Goal: Task Accomplishment & Management: Manage account settings

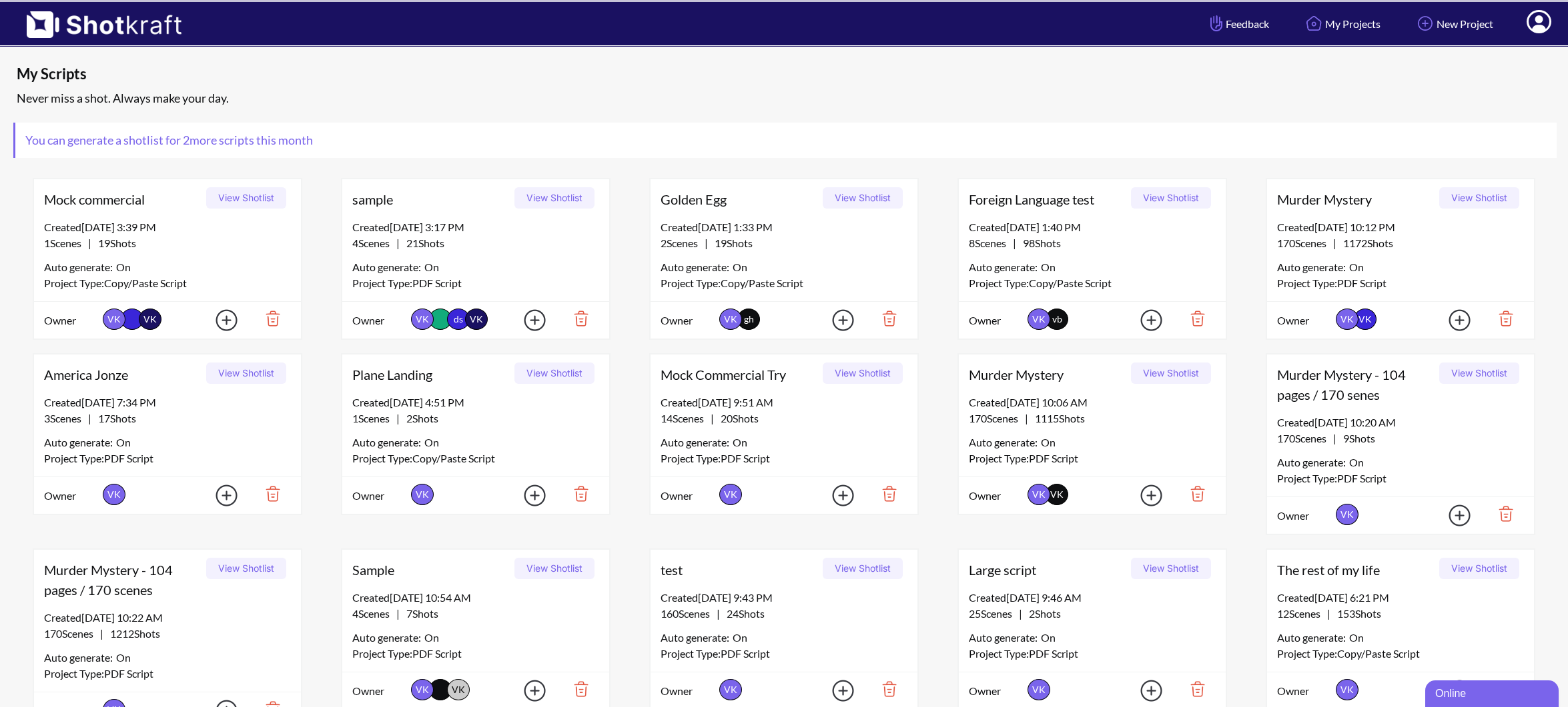
click at [1544, 27] on icon at bounding box center [1539, 23] width 14 height 16
click at [1522, 64] on link "Manage Users" at bounding box center [1502, 65] width 111 height 21
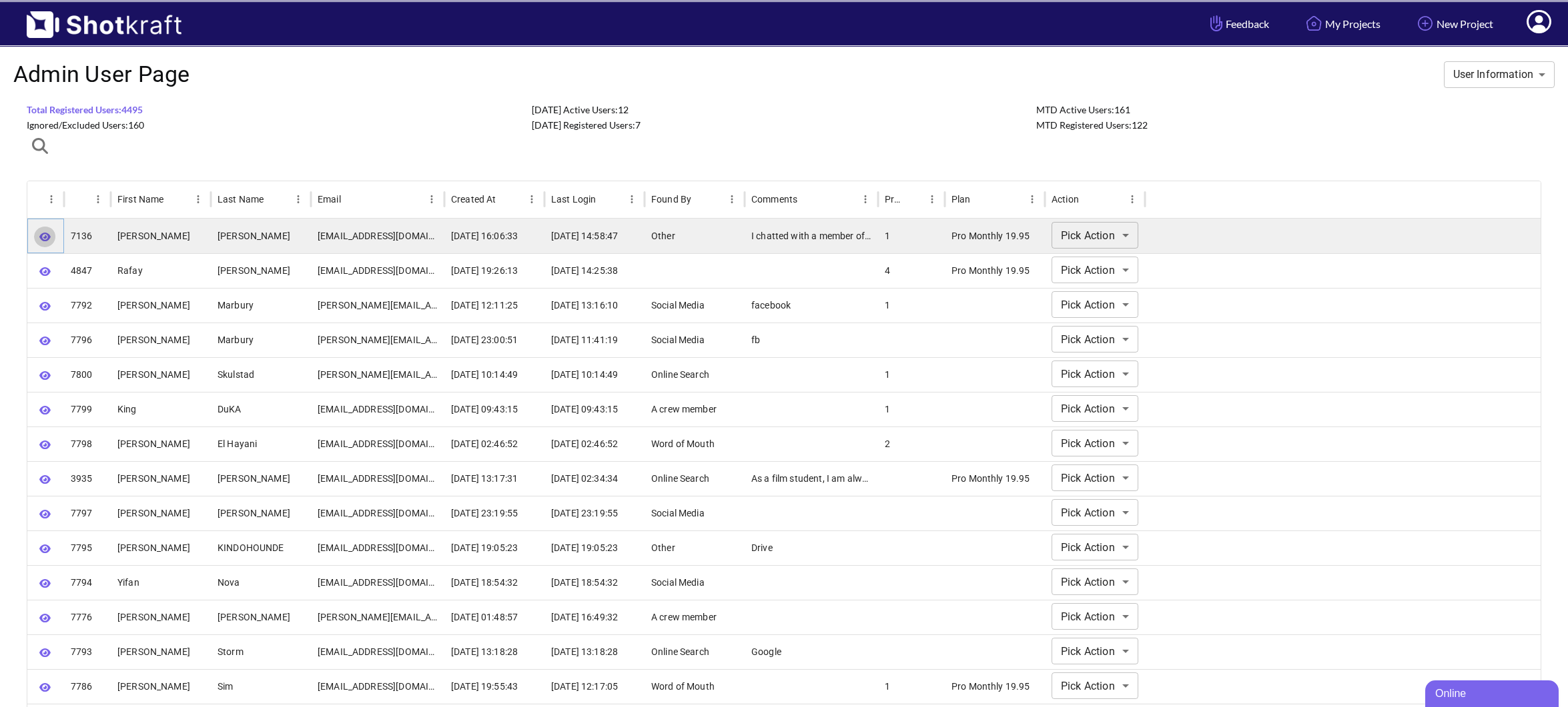
click at [44, 238] on icon "button" at bounding box center [44, 237] width 12 height 10
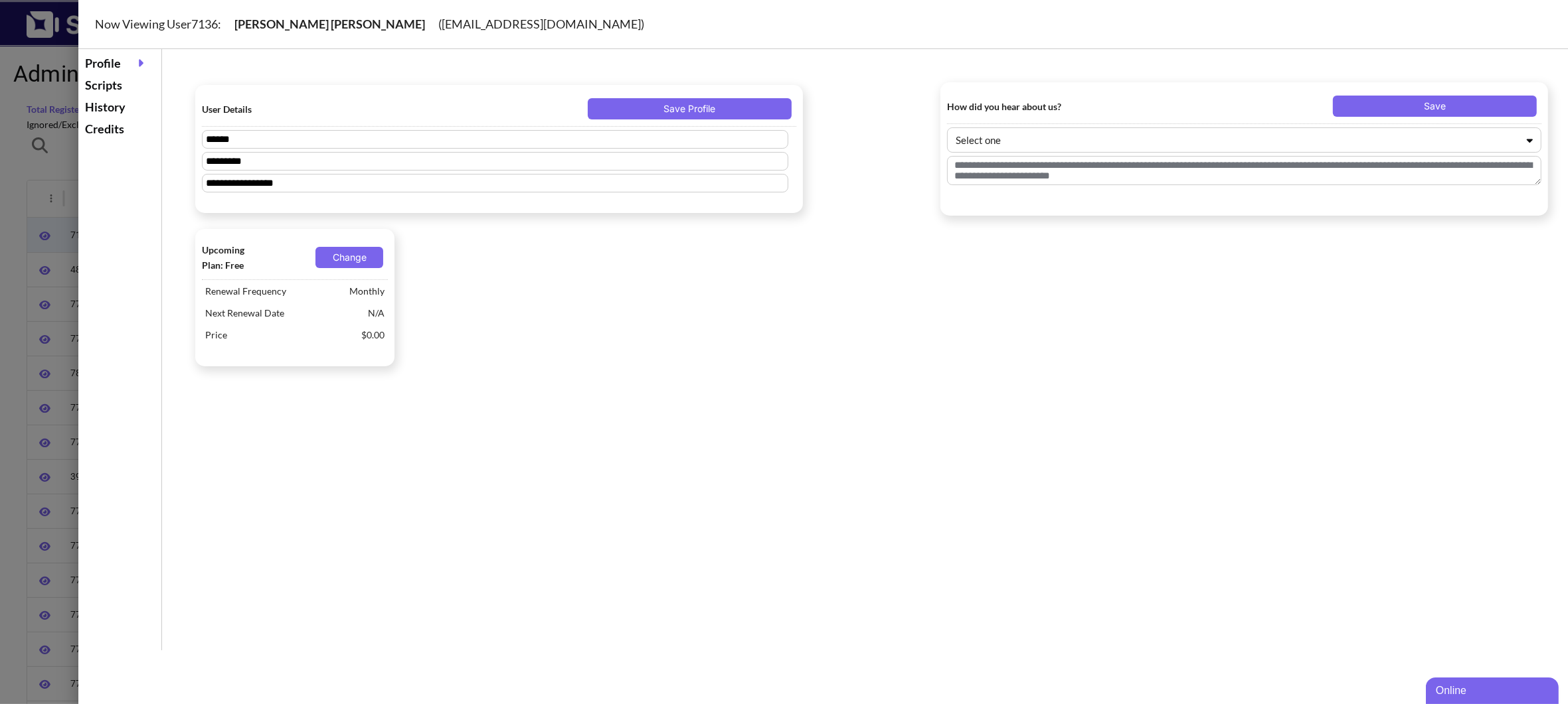
type textarea "**********"
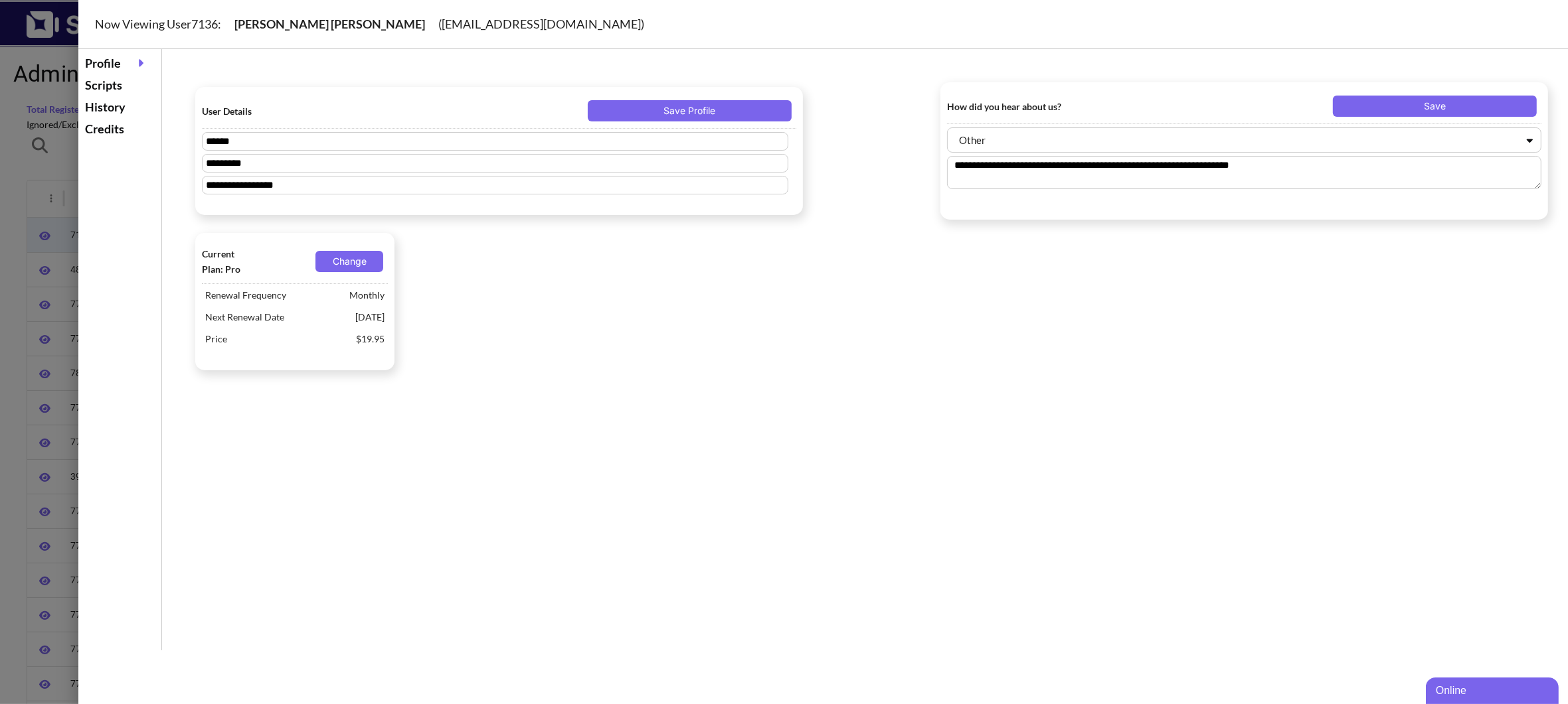
click at [119, 84] on div "Scripts" at bounding box center [120, 85] width 77 height 22
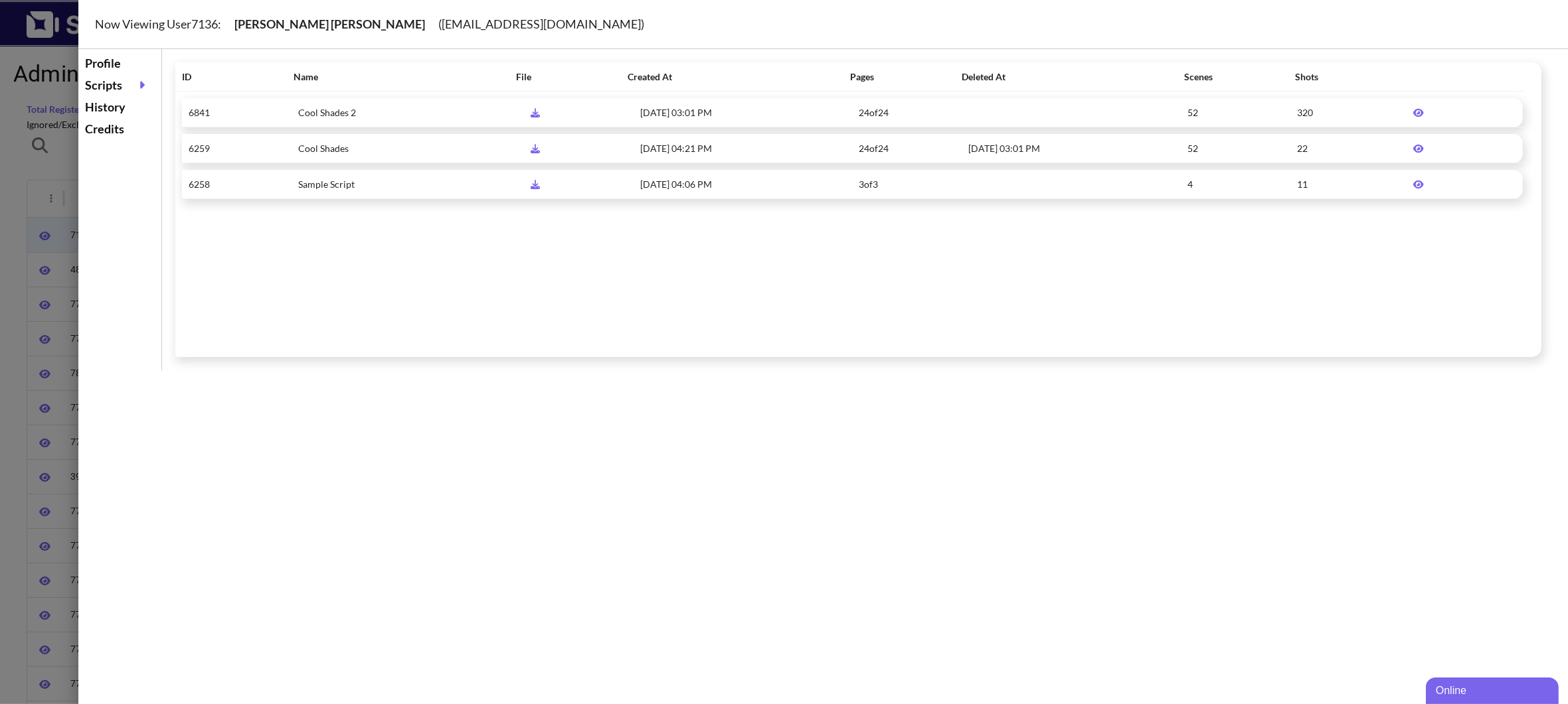
click at [1413, 115] on icon at bounding box center [1418, 112] width 11 height 8
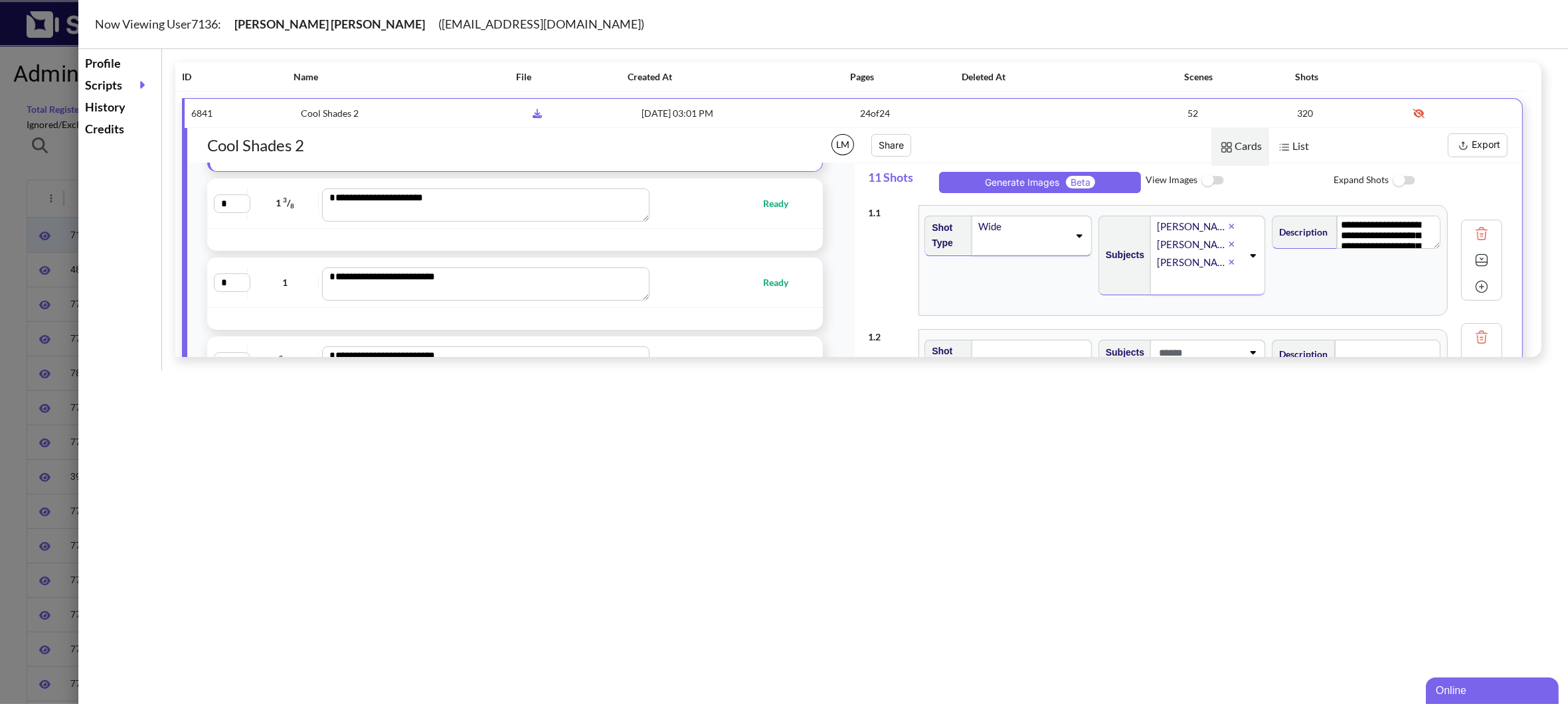
scroll to position [401, 0]
click at [716, 281] on span "Ready" at bounding box center [729, 275] width 146 height 15
type textarea "**********"
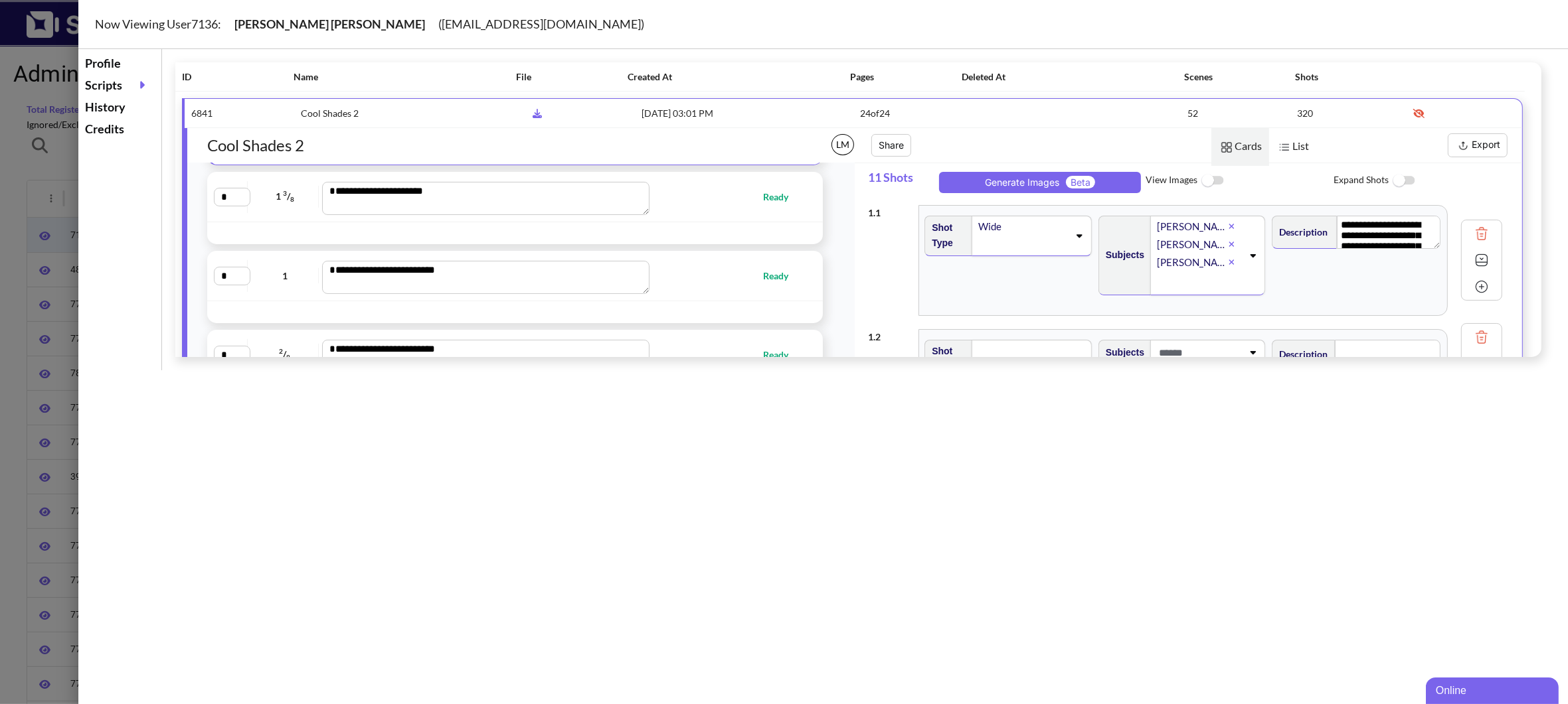
type textarea "**********"
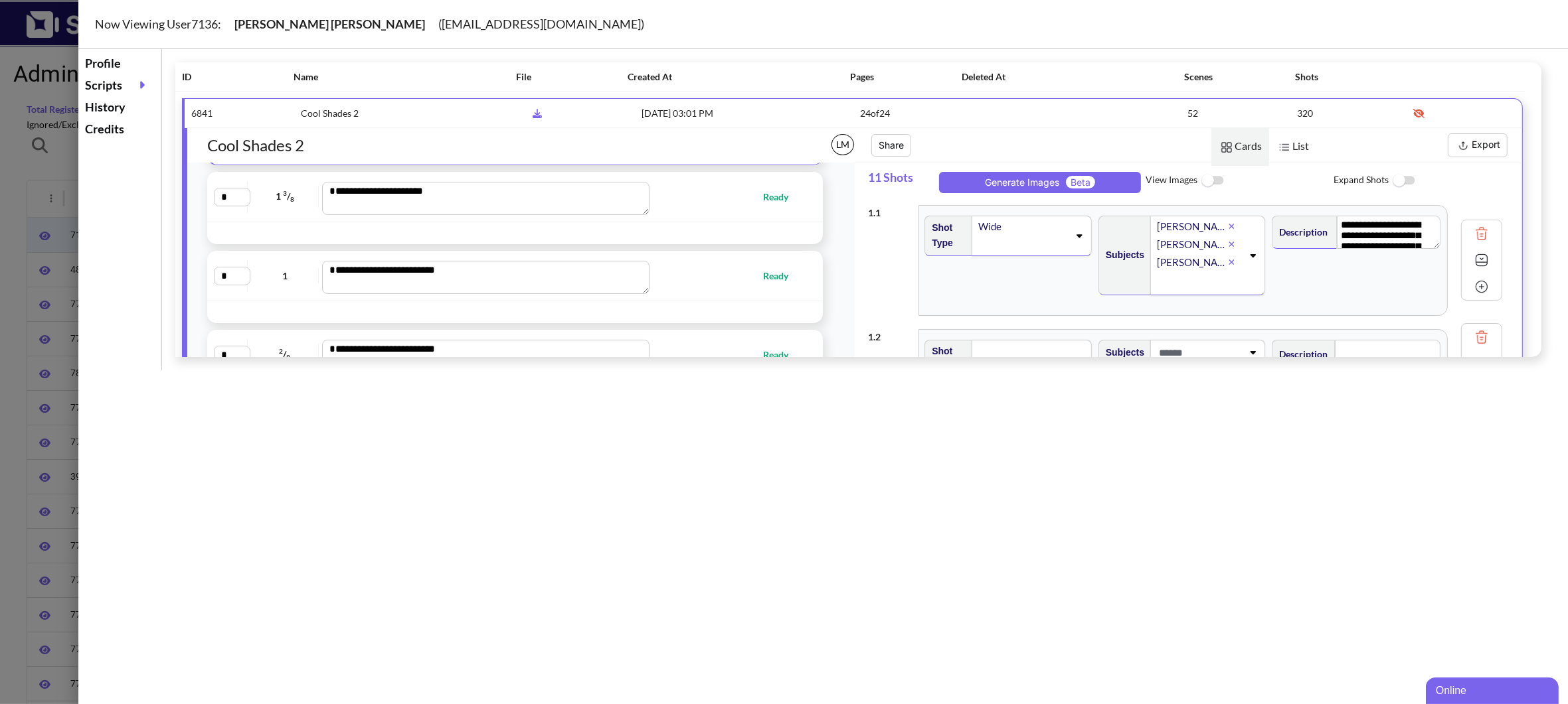
type textarea "**********"
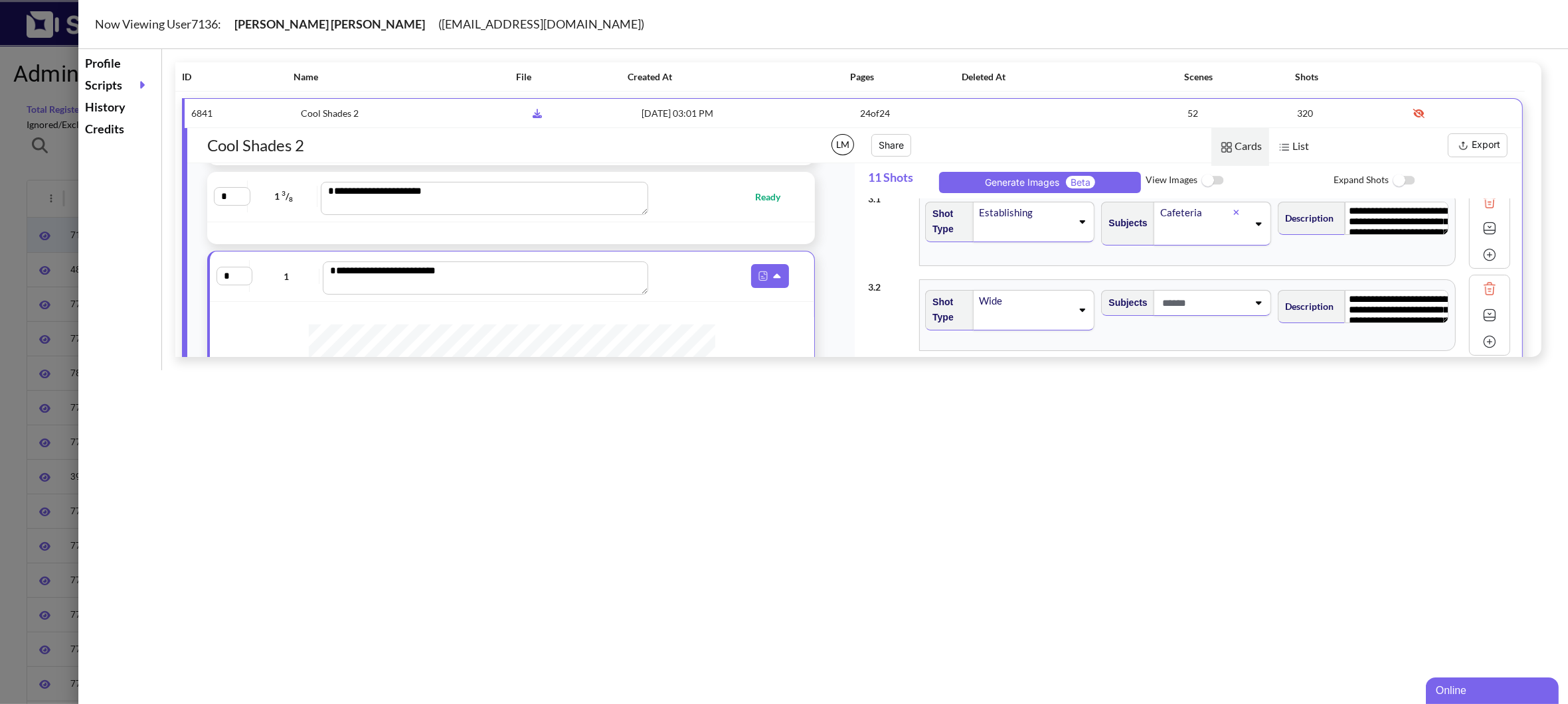
scroll to position [13, 0]
click at [1214, 181] on img at bounding box center [1212, 181] width 30 height 28
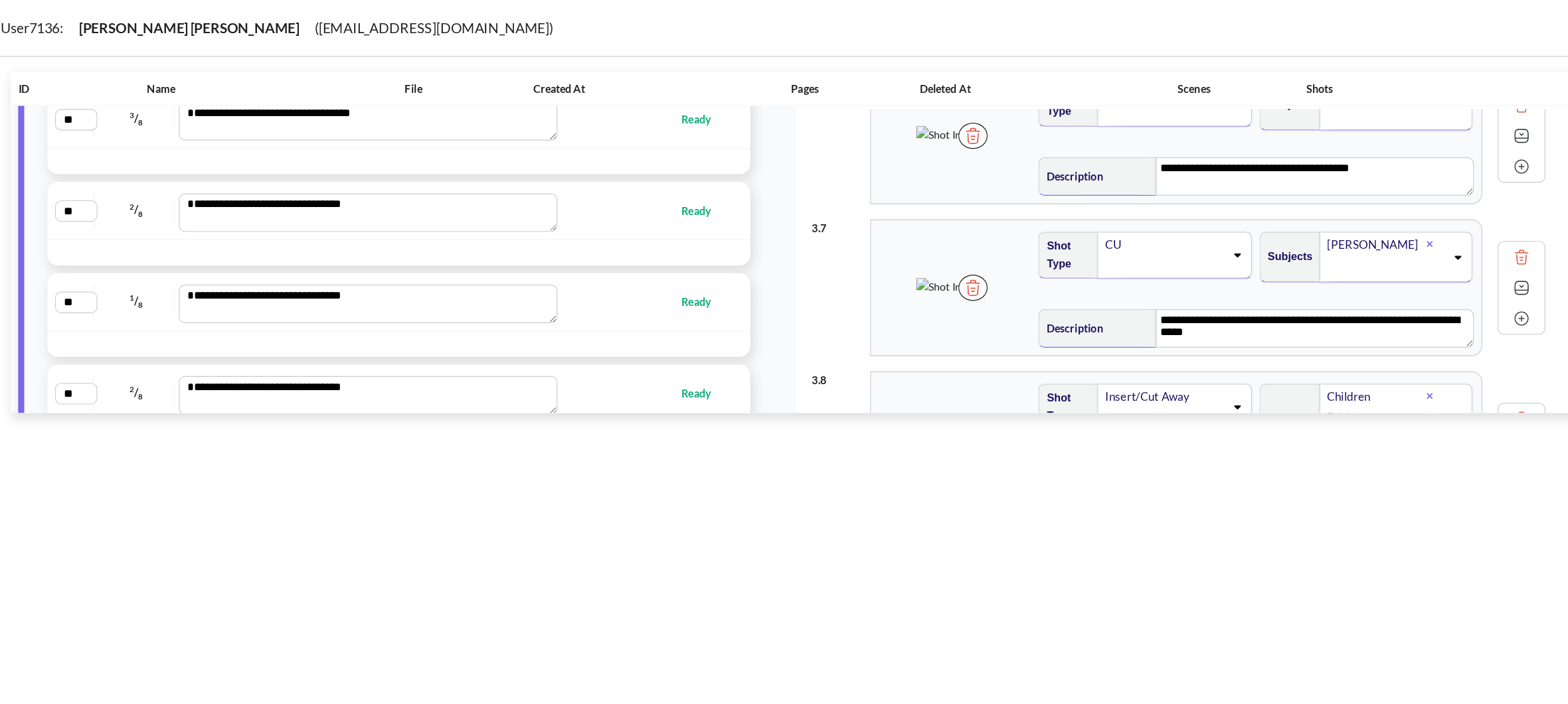
scroll to position [0, 0]
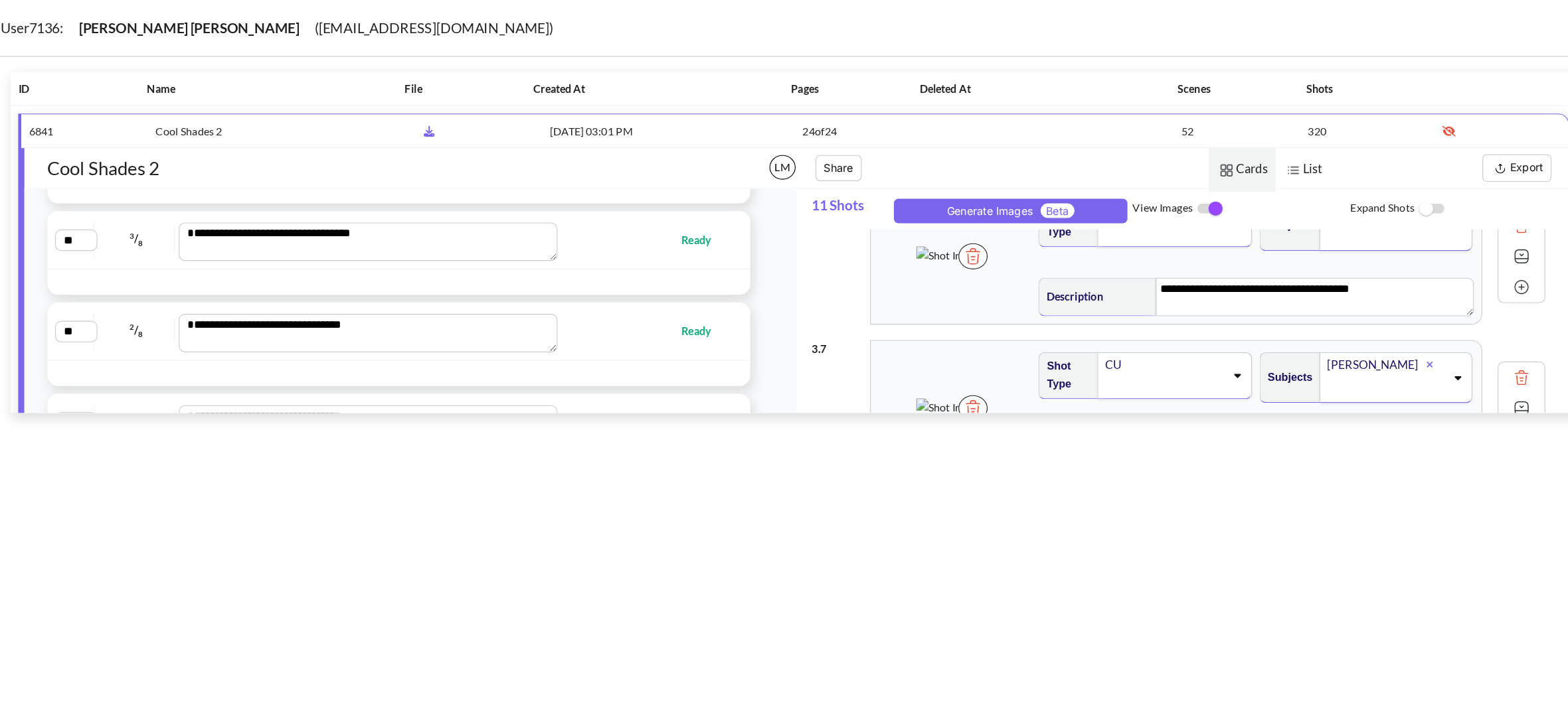
click at [1428, 146] on img at bounding box center [1429, 146] width 17 height 17
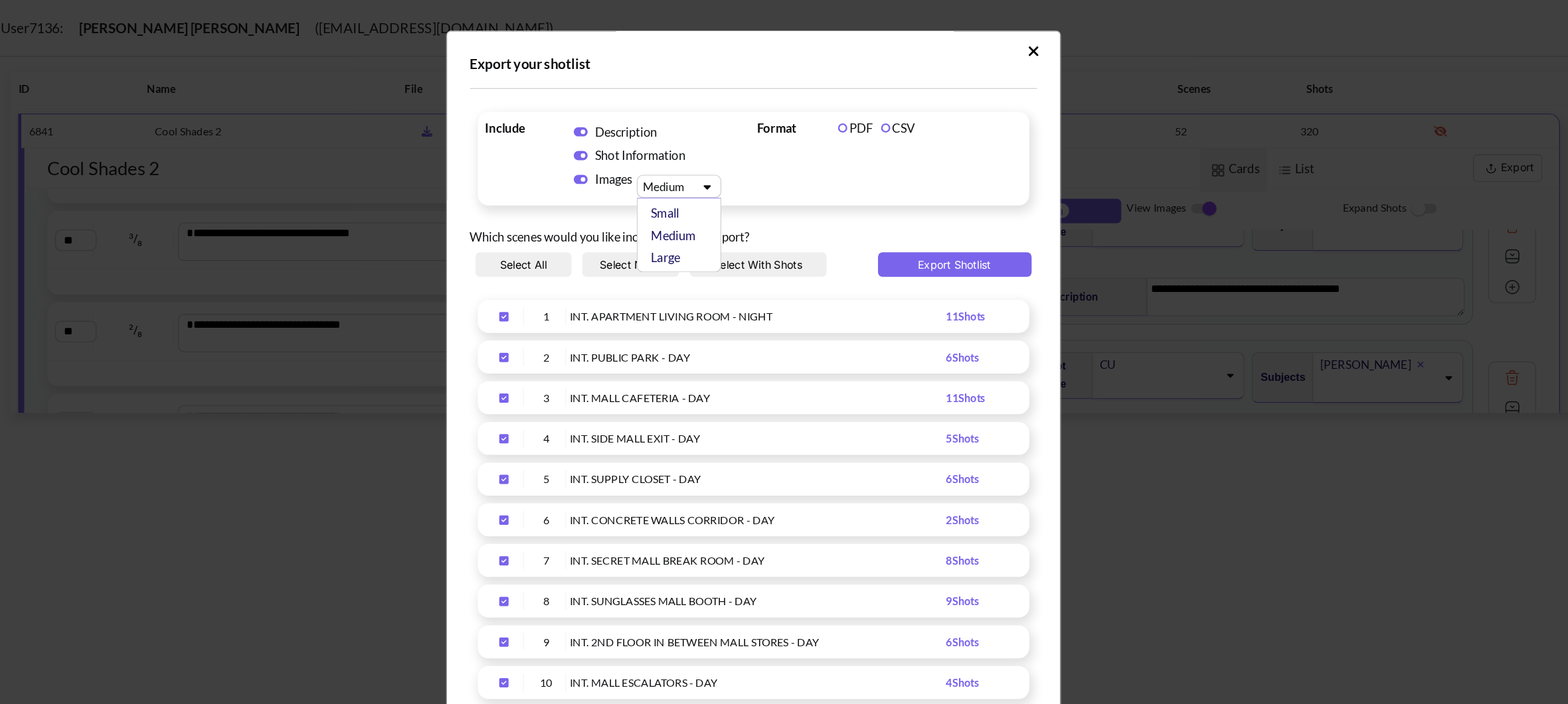
click at [746, 161] on icon "Upload Script" at bounding box center [744, 161] width 6 height 4
click at [729, 189] on div "Small" at bounding box center [724, 184] width 60 height 19
click at [954, 229] on button "Export Shotlist" at bounding box center [958, 229] width 133 height 21
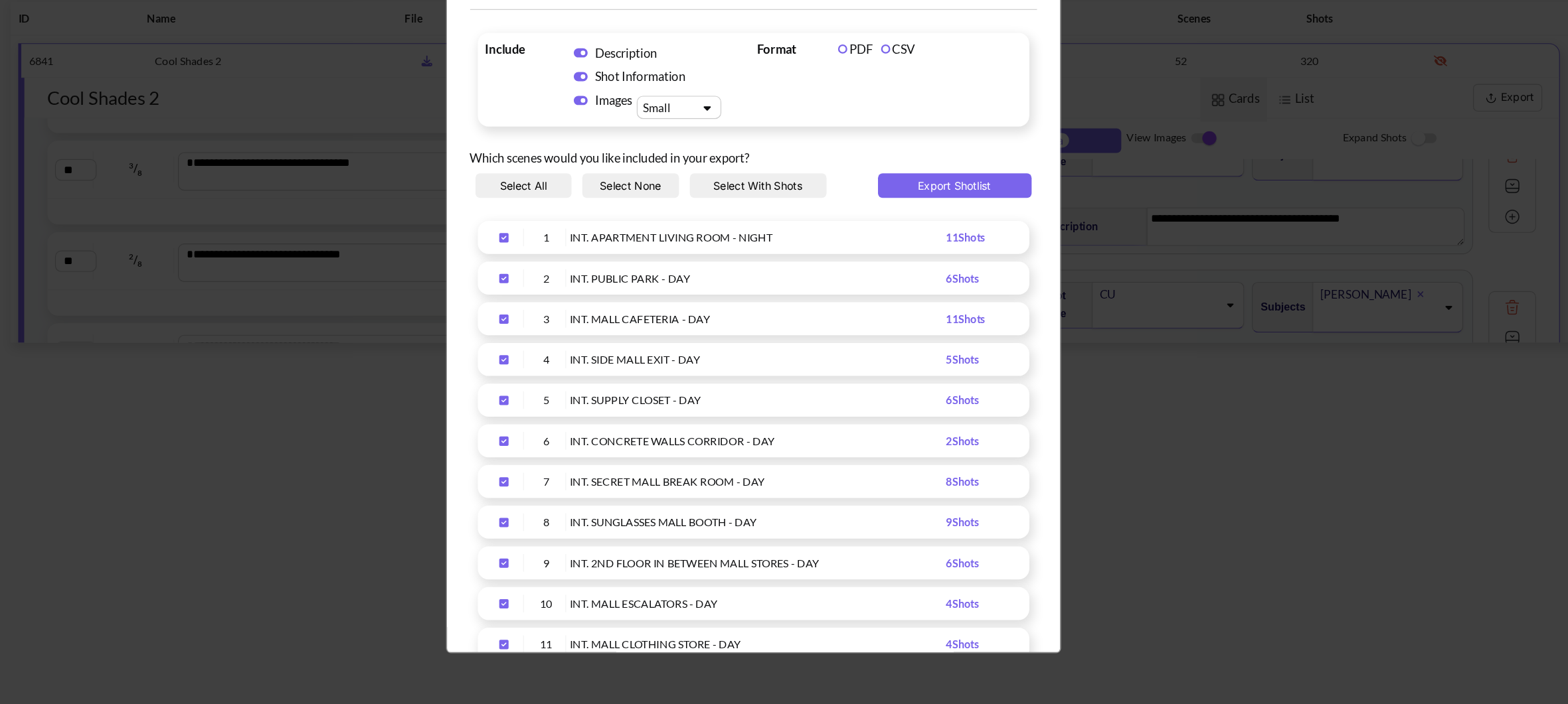
scroll to position [9, 0]
click at [662, 214] on button "Select None" at bounding box center [678, 221] width 84 height 21
click at [568, 513] on icon "Upload Script" at bounding box center [568, 512] width 21 height 10
click at [739, 149] on icon "Upload Script" at bounding box center [744, 153] width 19 height 10
click at [737, 195] on div "Medium" at bounding box center [724, 195] width 60 height 19
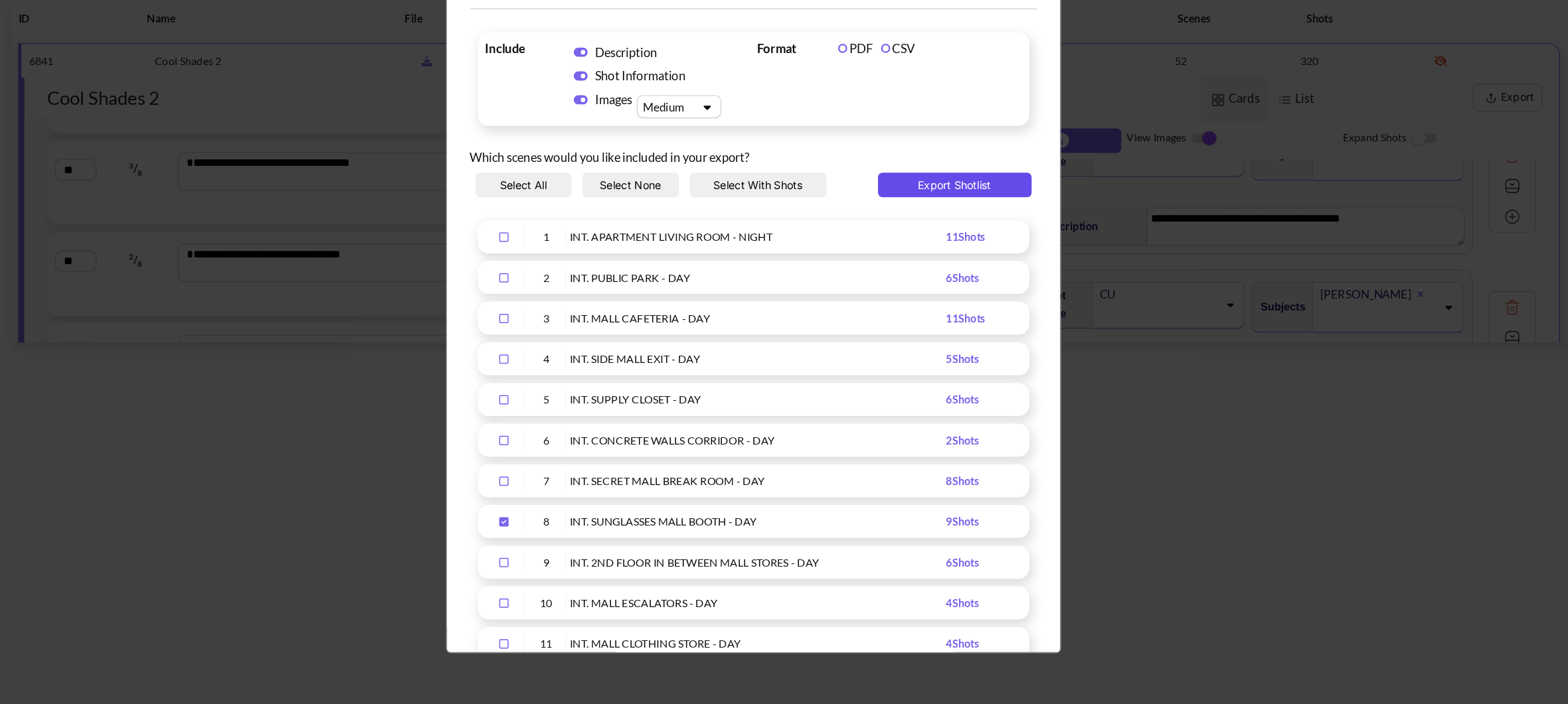
click at [954, 222] on button "Export Shotlist" at bounding box center [958, 221] width 133 height 21
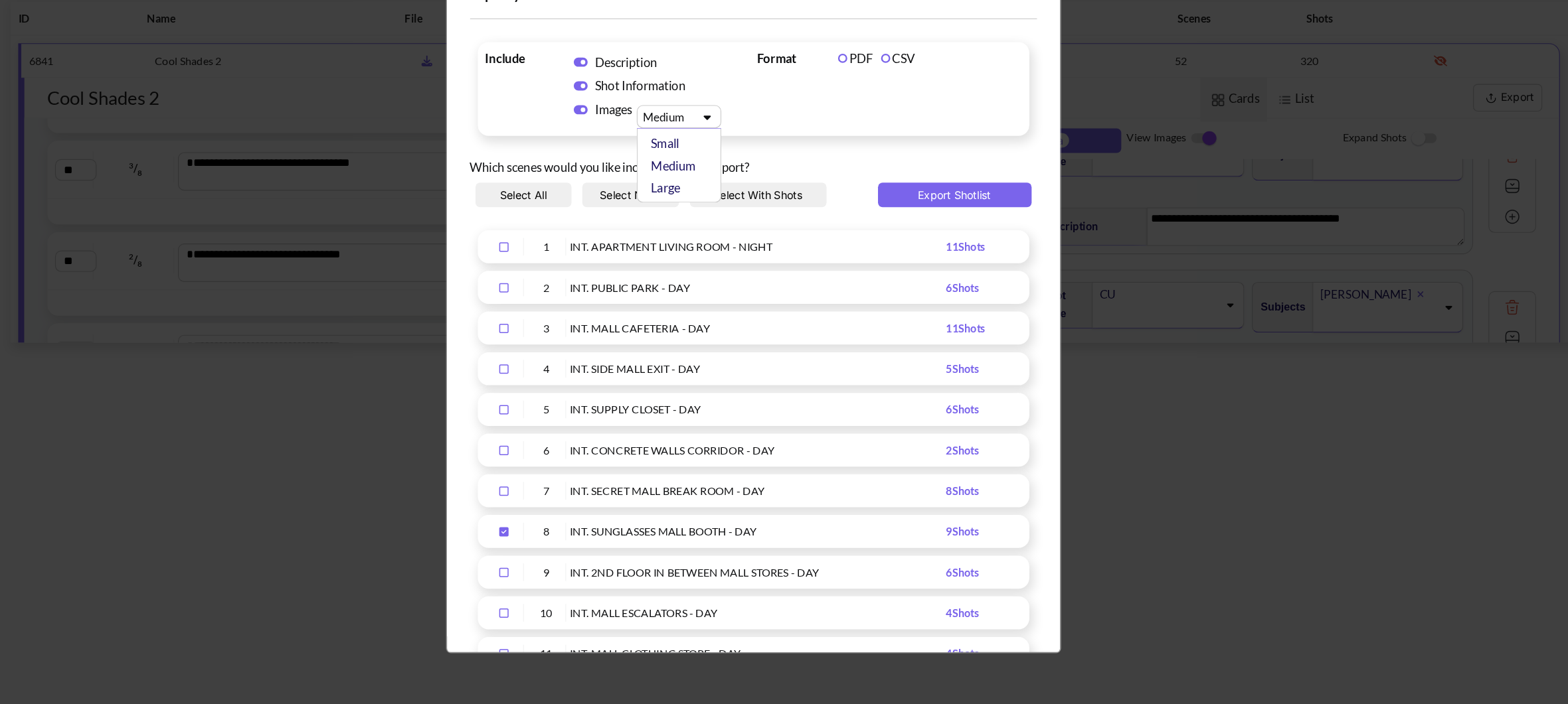
click at [739, 159] on icon "Upload Script" at bounding box center [744, 161] width 19 height 10
click at [722, 227] on div "Large" at bounding box center [724, 223] width 60 height 19
click at [924, 229] on button "Export Shotlist" at bounding box center [958, 229] width 133 height 21
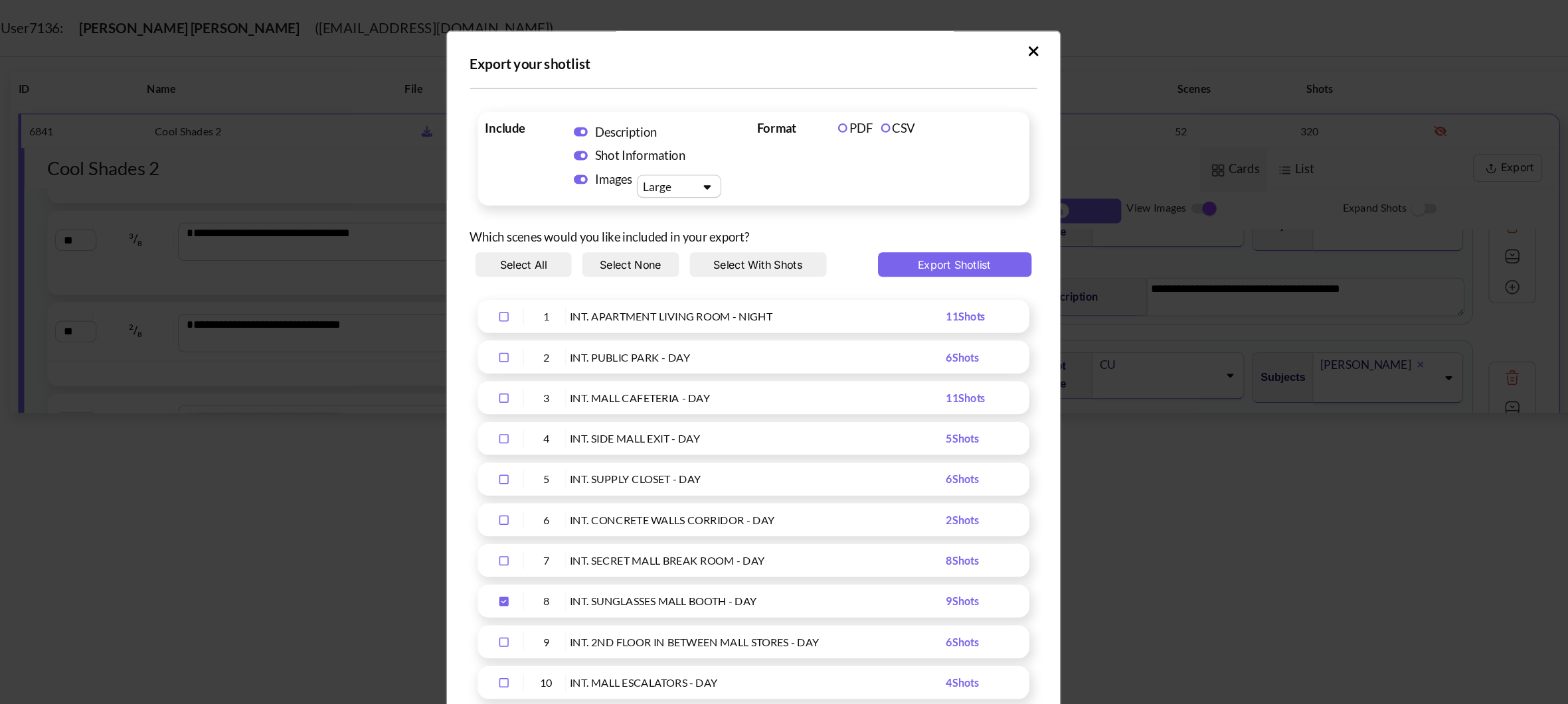
click at [1022, 44] on icon "Upload Script" at bounding box center [1026, 44] width 9 height 9
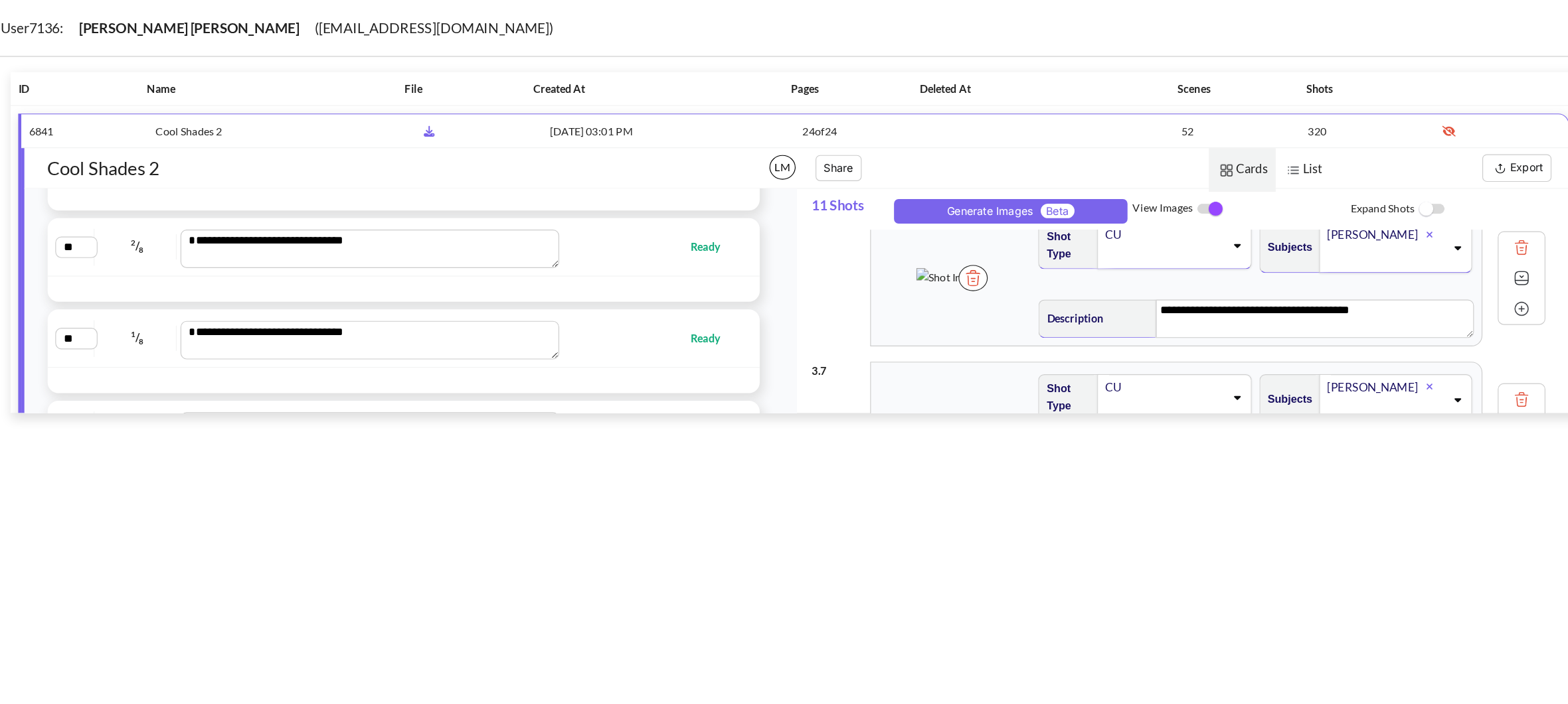
scroll to position [3627, 0]
click at [735, 228] on div "**********" at bounding box center [482, 209] width 603 height 36
type textarea "**********"
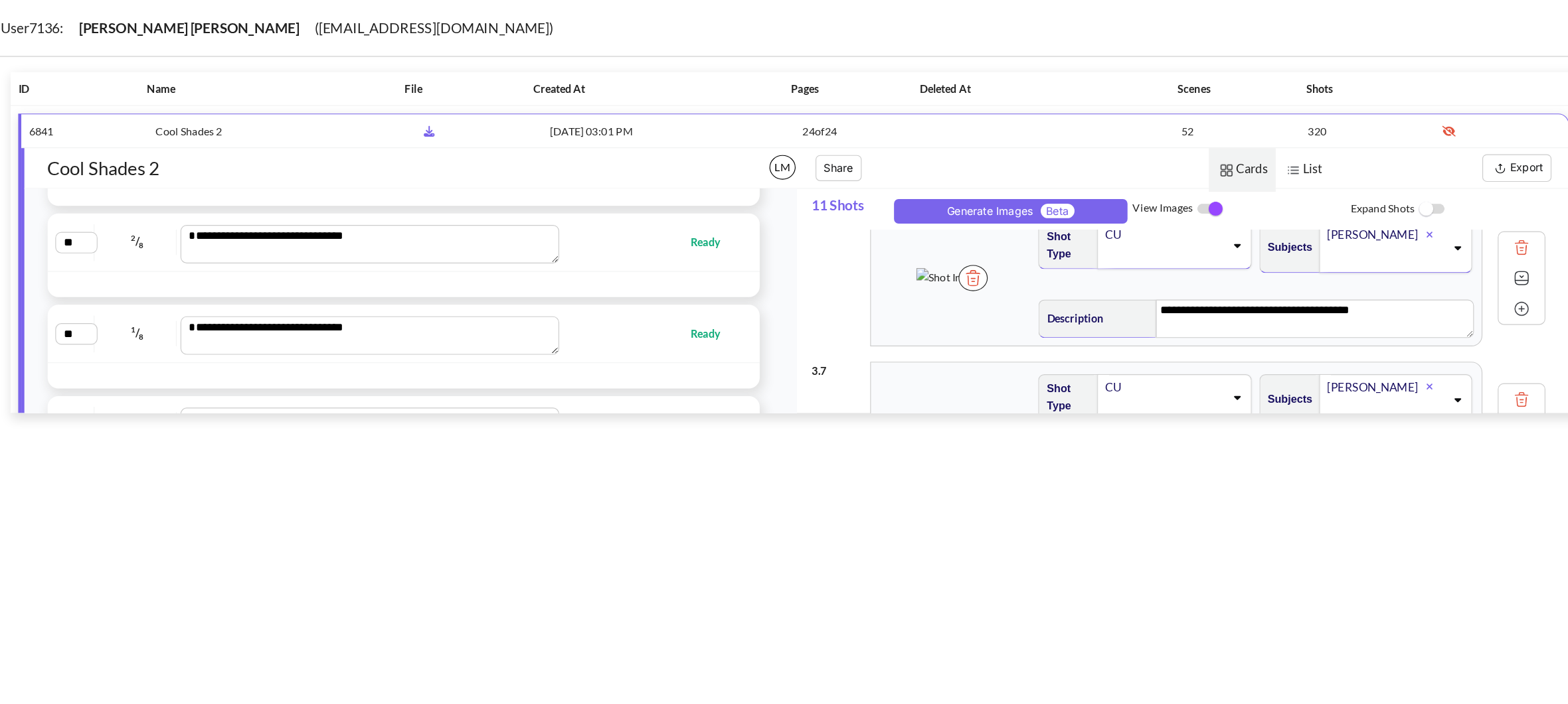
scroll to position [3340, 0]
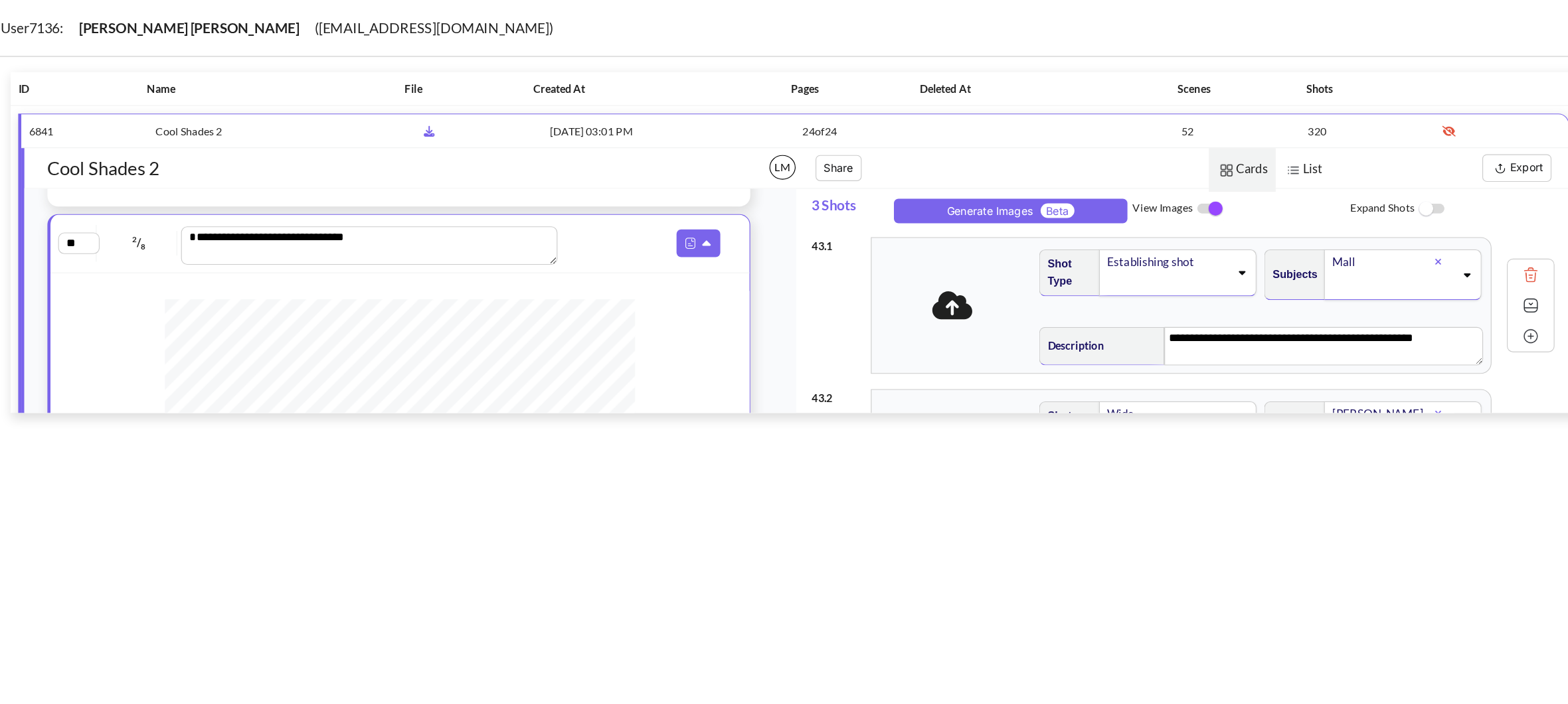
click at [952, 266] on icon at bounding box center [957, 265] width 35 height 28
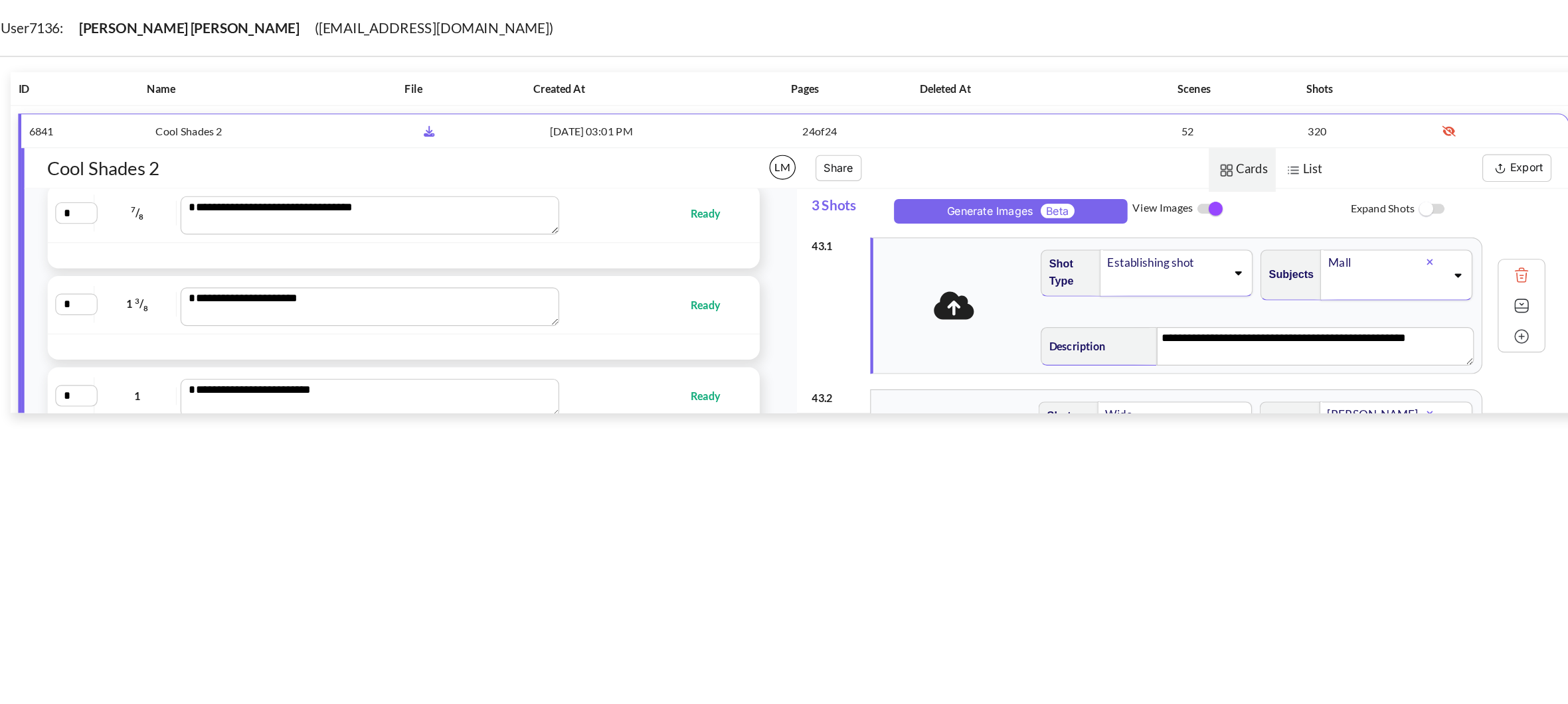
scroll to position [0, 0]
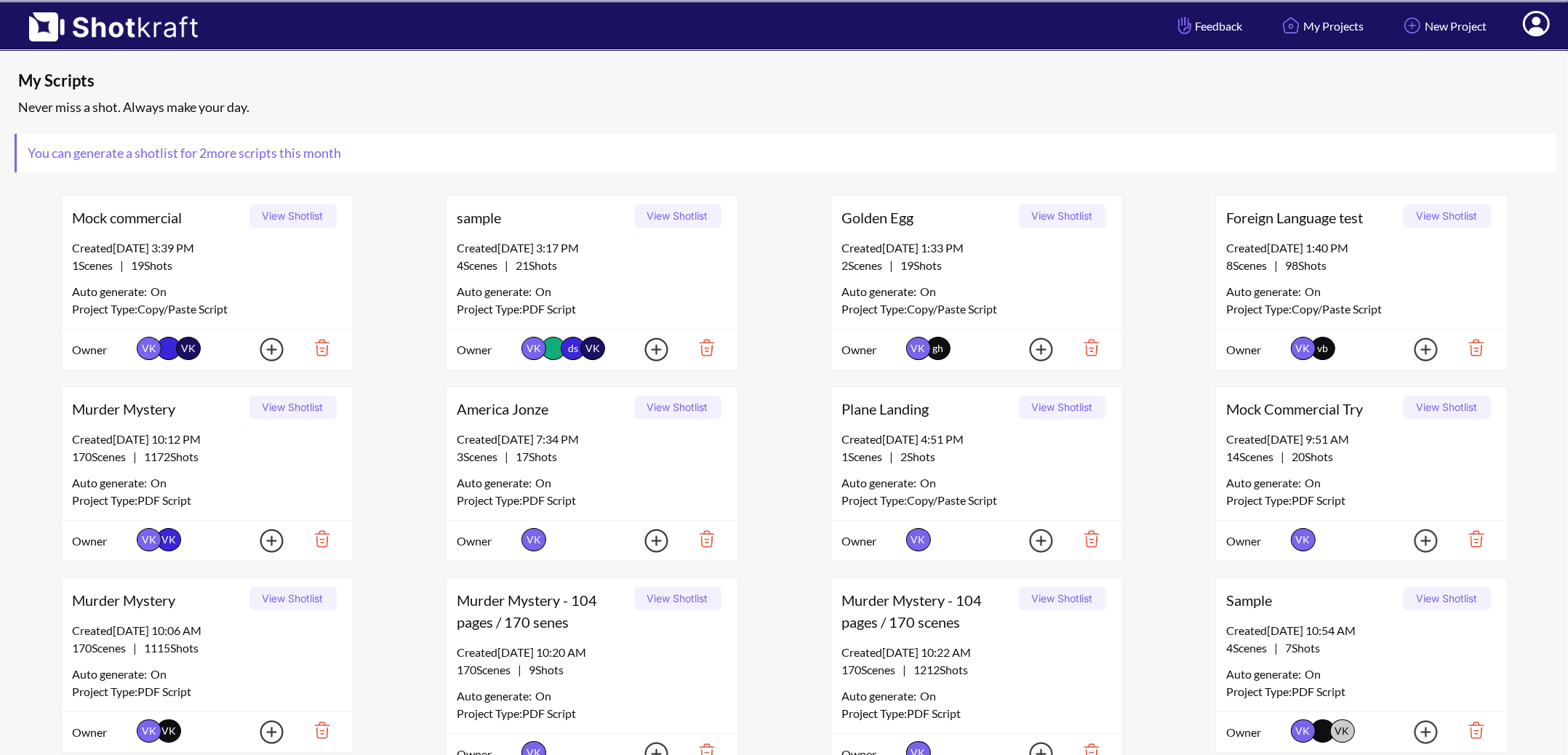
click at [1549, 22] on icon at bounding box center [1536, 23] width 27 height 25
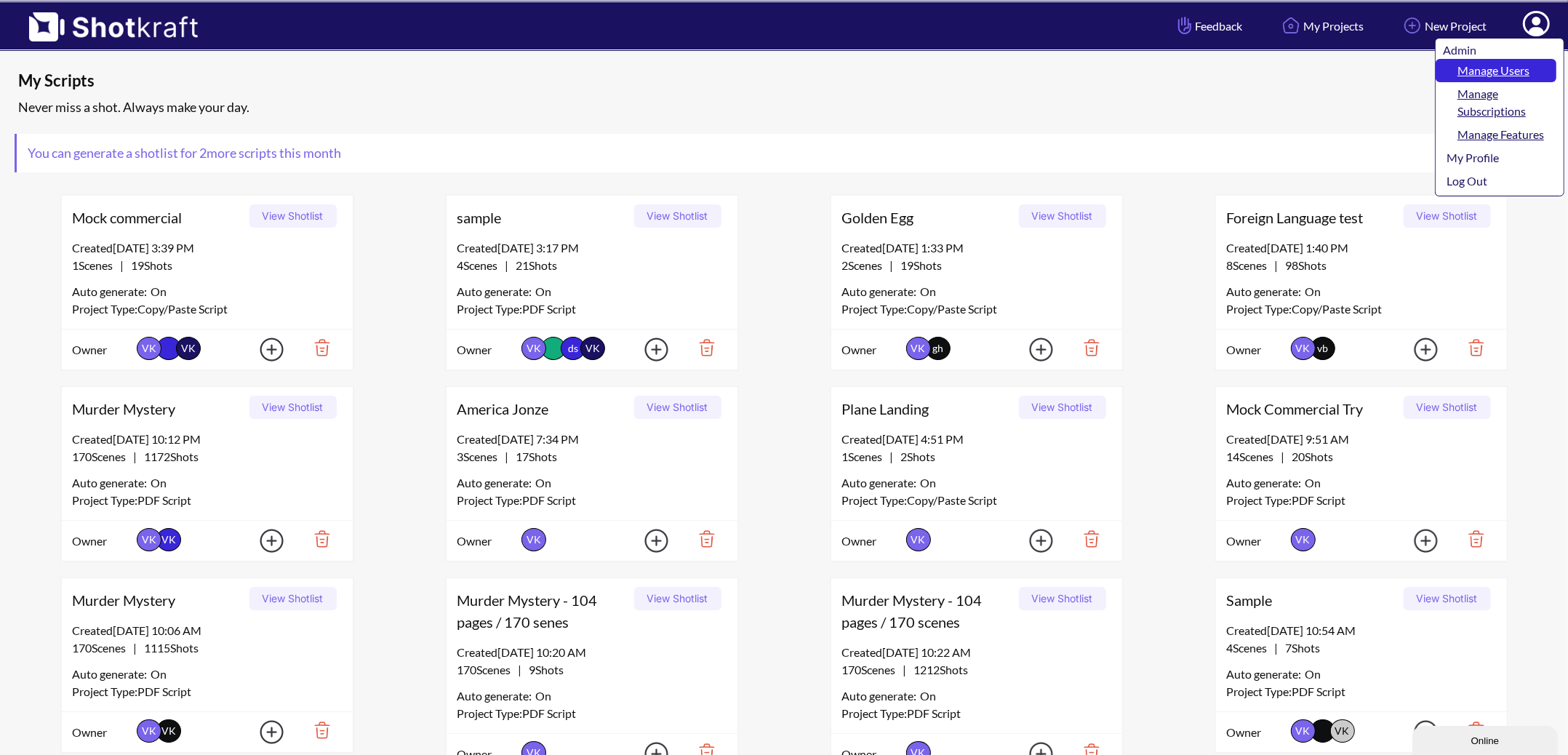
click at [1497, 75] on link "Manage Users" at bounding box center [1496, 71] width 121 height 23
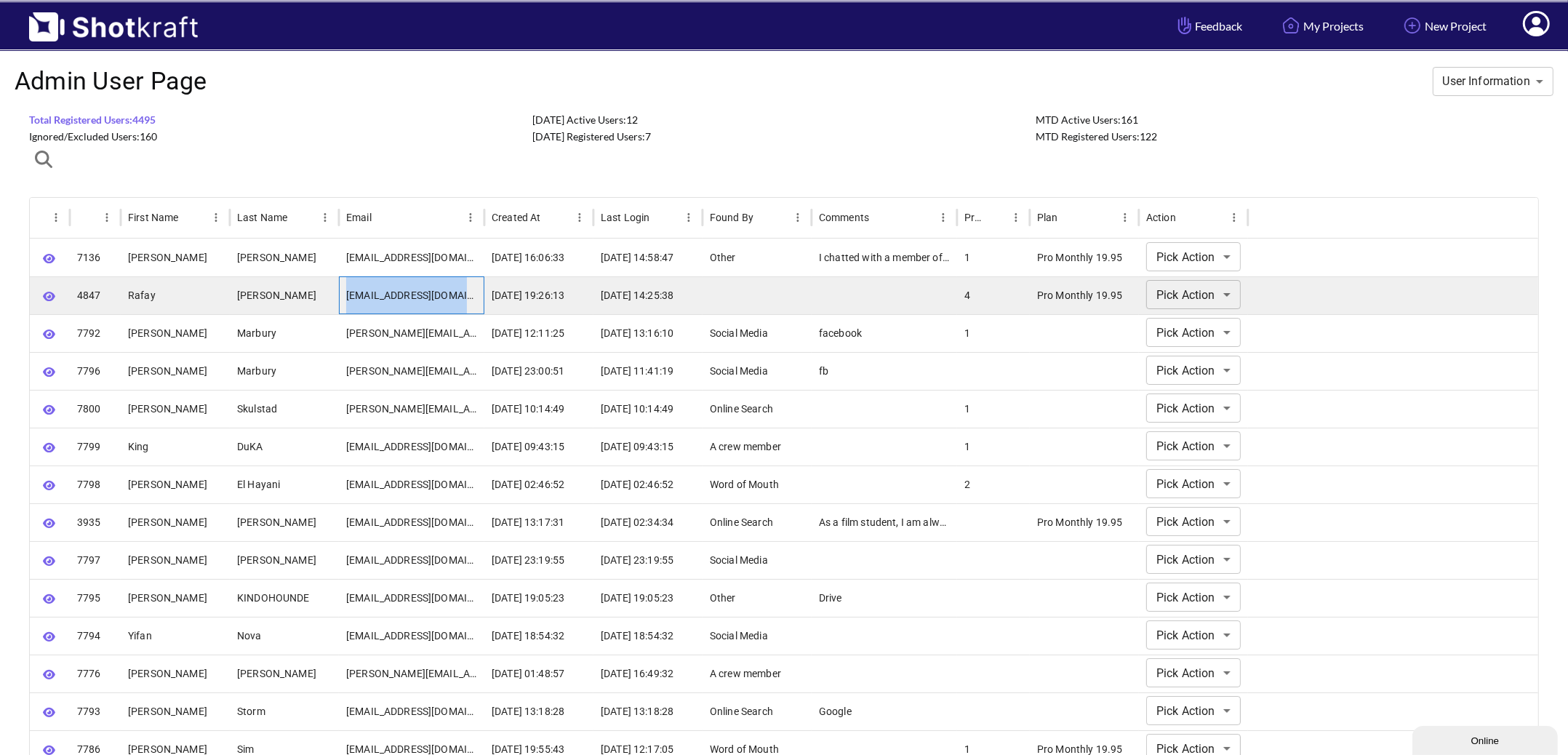
drag, startPoint x: 347, startPoint y: 296, endPoint x: 462, endPoint y: 293, distance: 115.0
click at [462, 293] on div "rafayrashdi@gmail.com" at bounding box center [412, 295] width 146 height 38
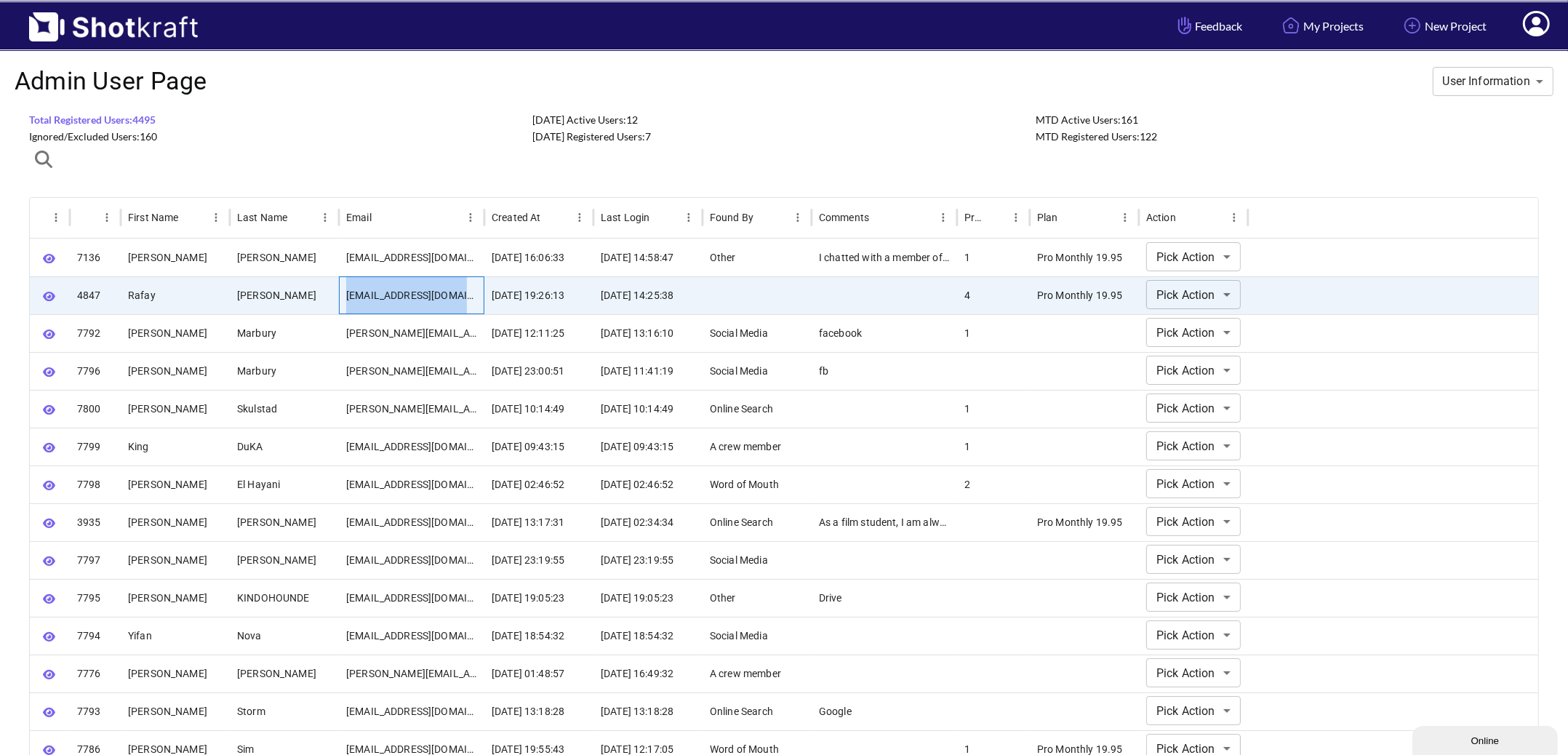
copy div "rafayrashdi@gmail.com"
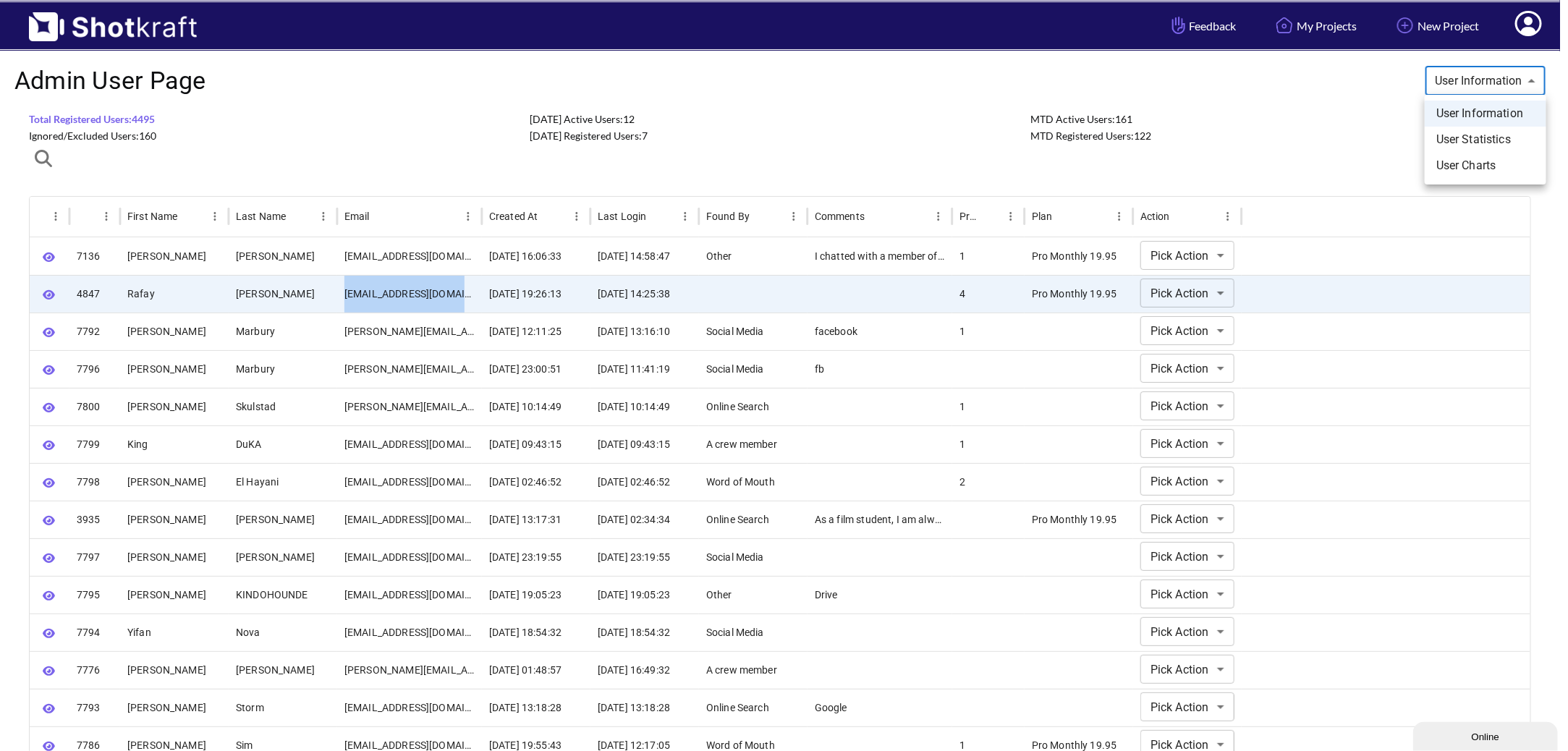
click at [1505, 81] on body "**********" at bounding box center [784, 655] width 1568 height 1310
click at [1494, 45] on div at bounding box center [784, 375] width 1568 height 751
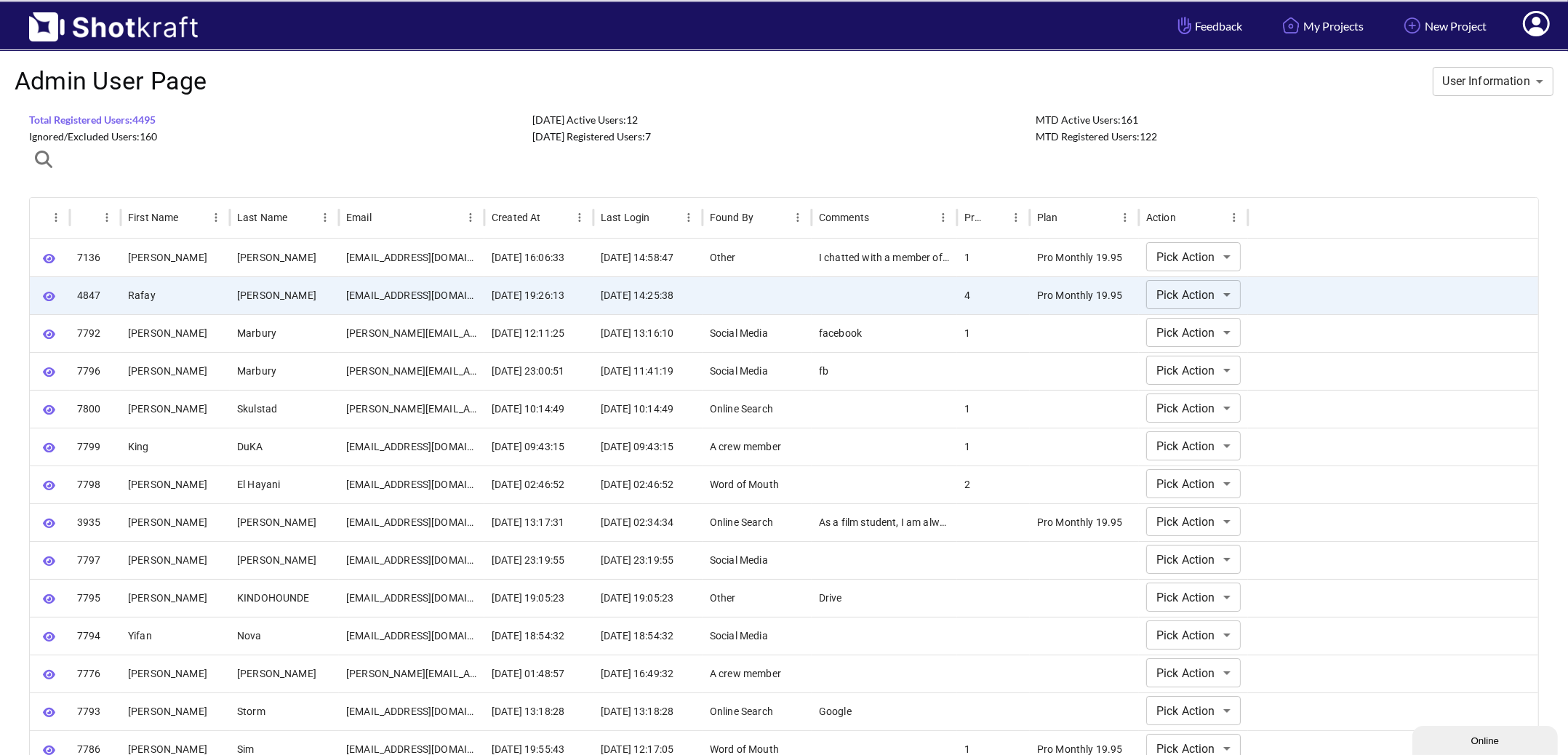
click at [1538, 34] on icon at bounding box center [1536, 23] width 27 height 25
click at [1501, 135] on link "Manage Features" at bounding box center [1496, 134] width 121 height 23
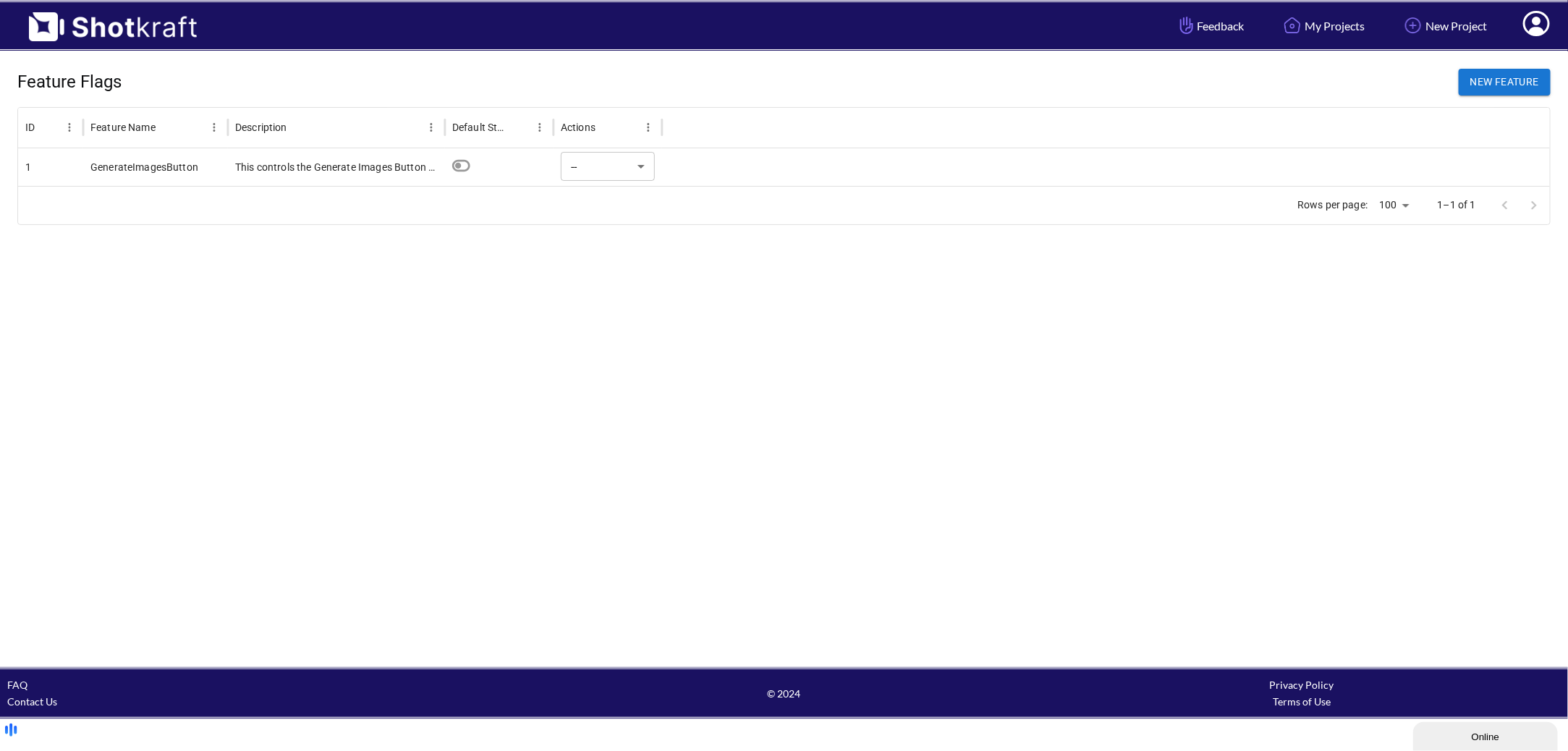
click at [1244, 160] on div at bounding box center [1106, 166] width 887 height 38
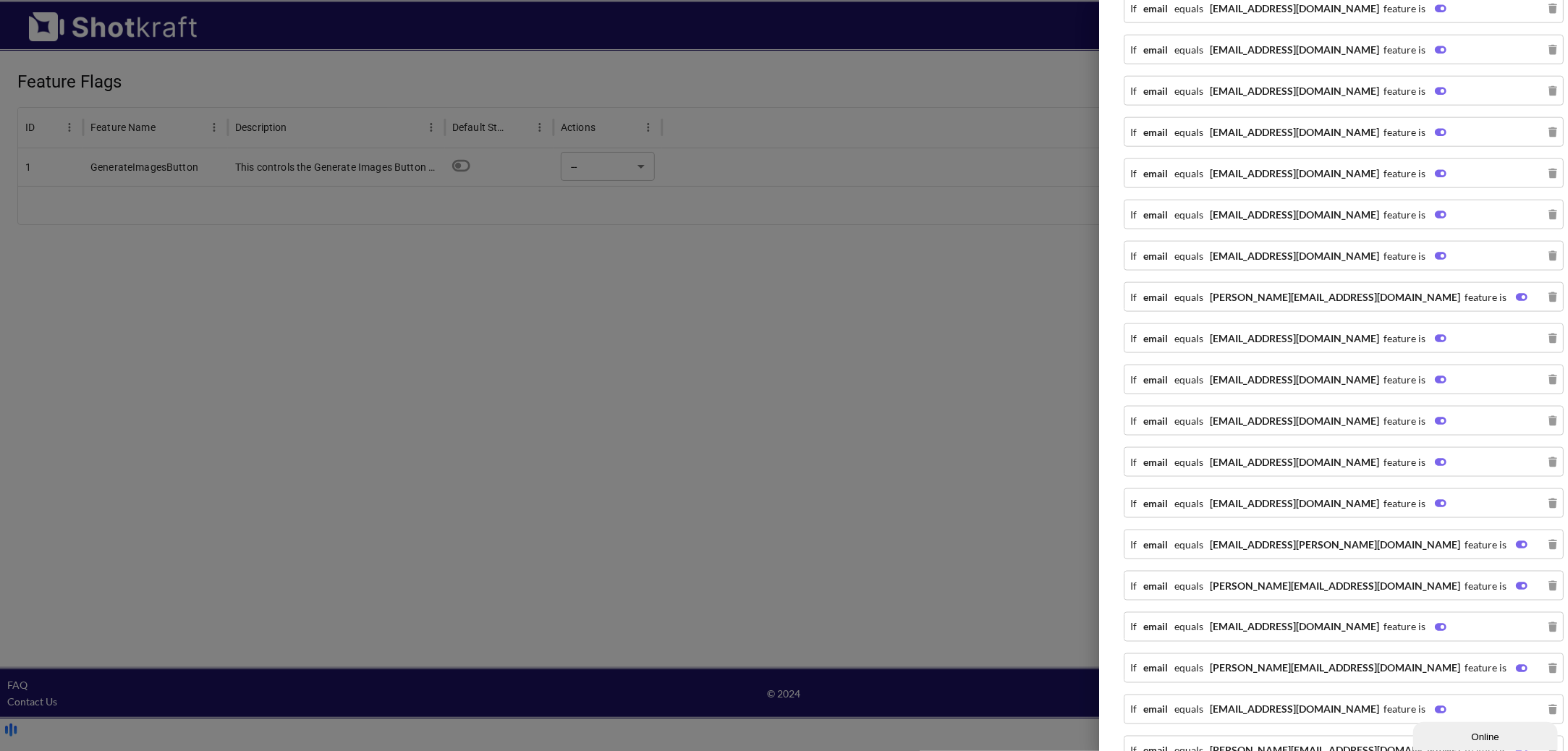
scroll to position [1137, 0]
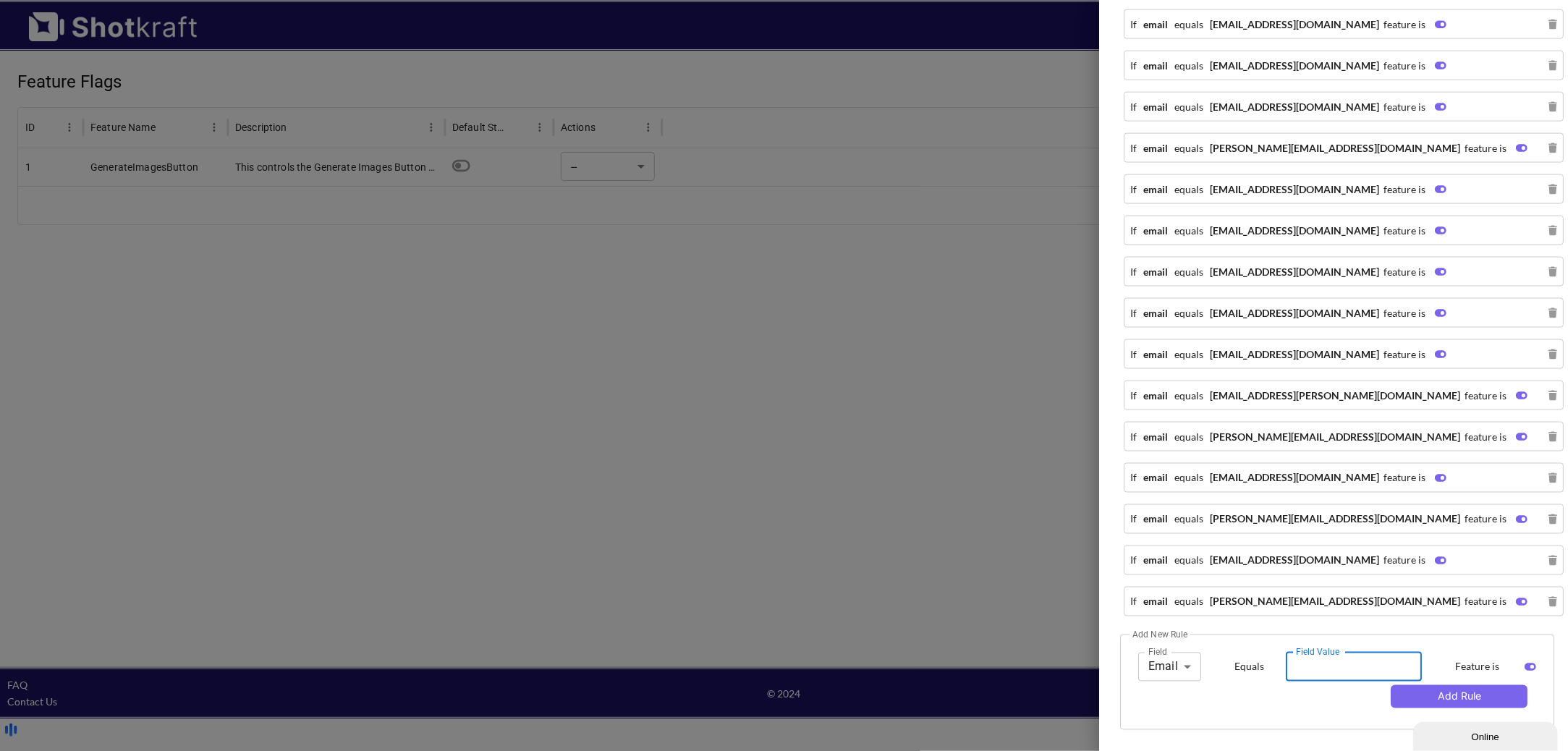
click at [1297, 668] on input "Field Value" at bounding box center [1353, 667] width 136 height 29
paste input "**********"
type input "**********"
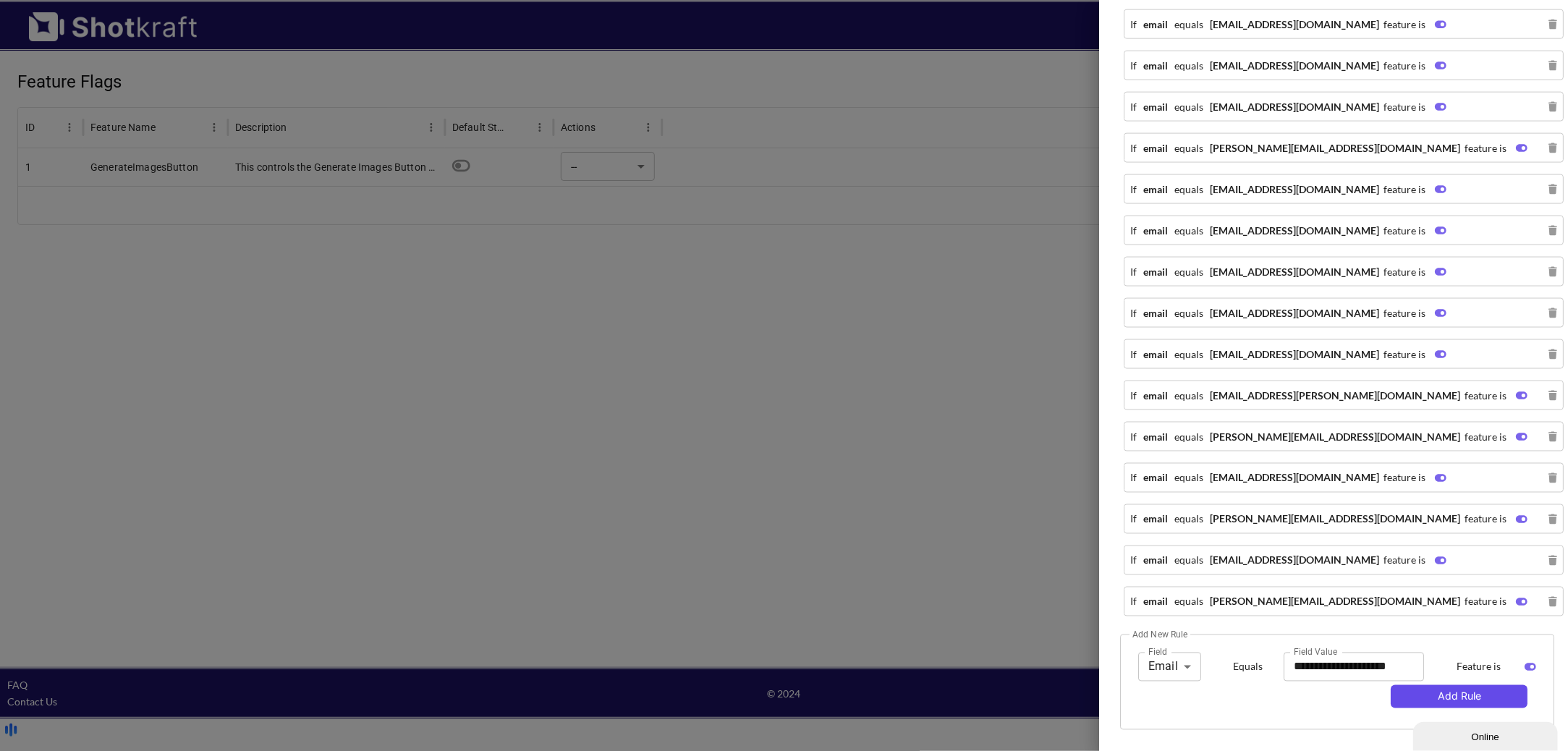
click at [1432, 695] on button "Add Rule" at bounding box center [1458, 697] width 137 height 23
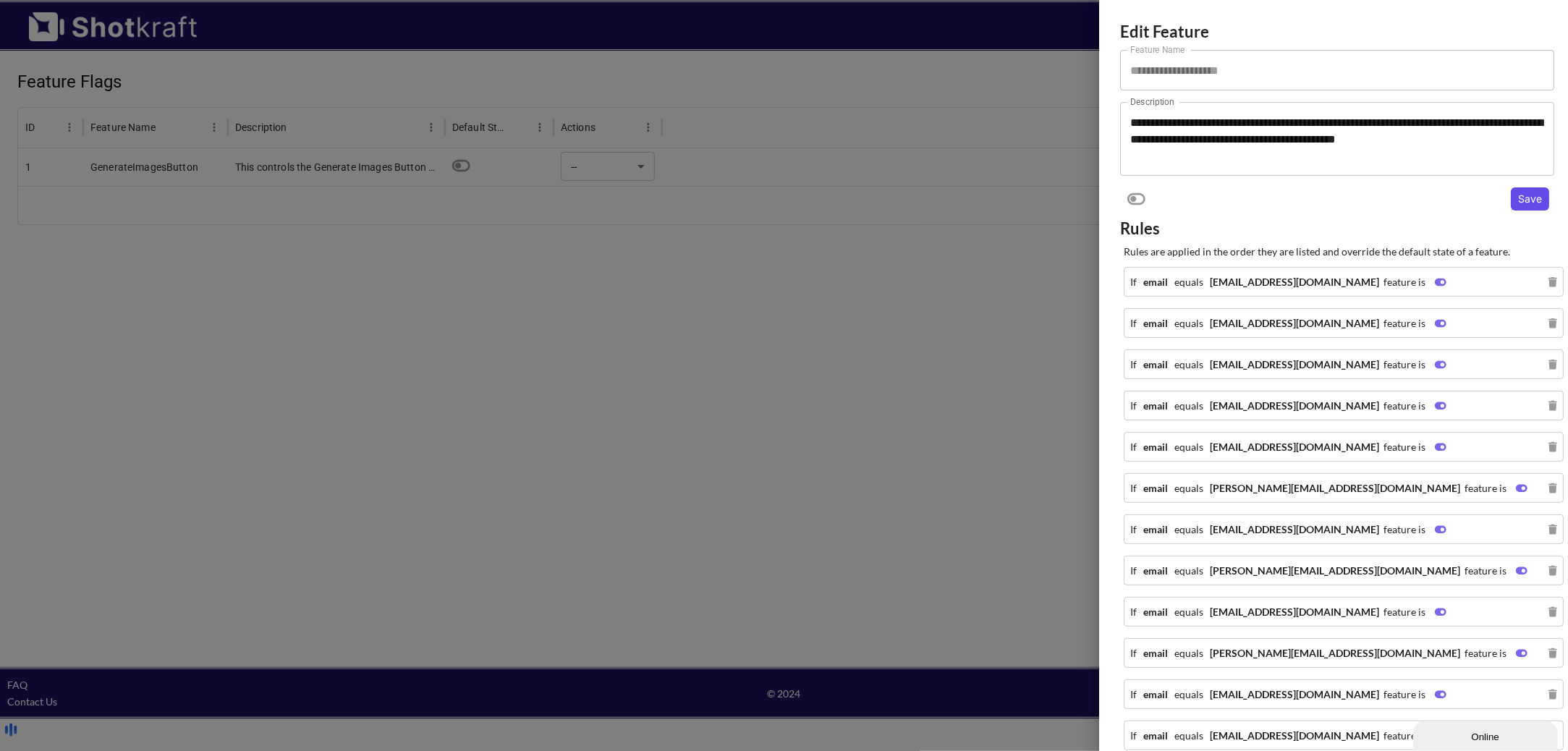
click at [1516, 203] on button "Save" at bounding box center [1530, 199] width 38 height 23
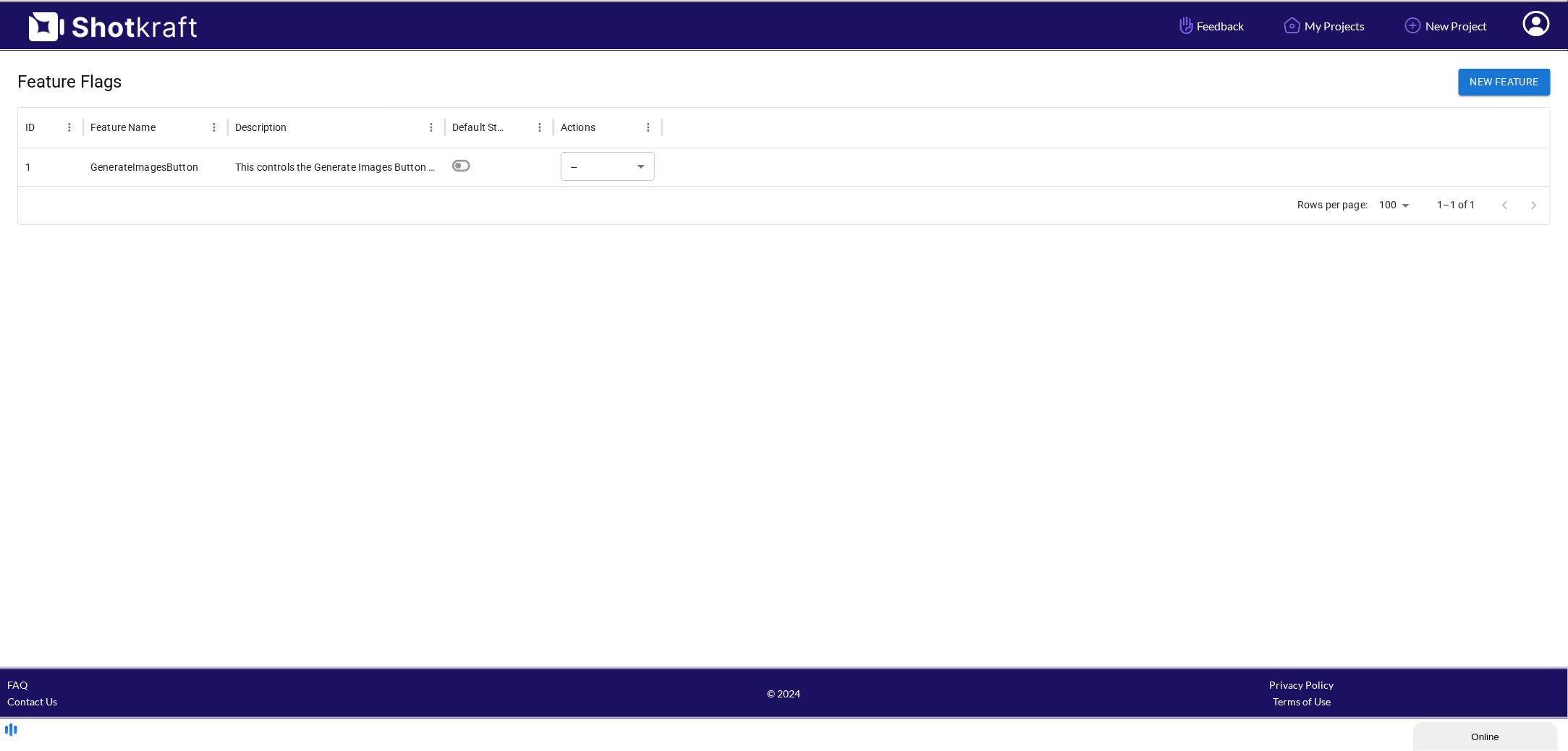
click at [946, 177] on div at bounding box center [1106, 166] width 887 height 38
